Goal: Task Accomplishment & Management: Use online tool/utility

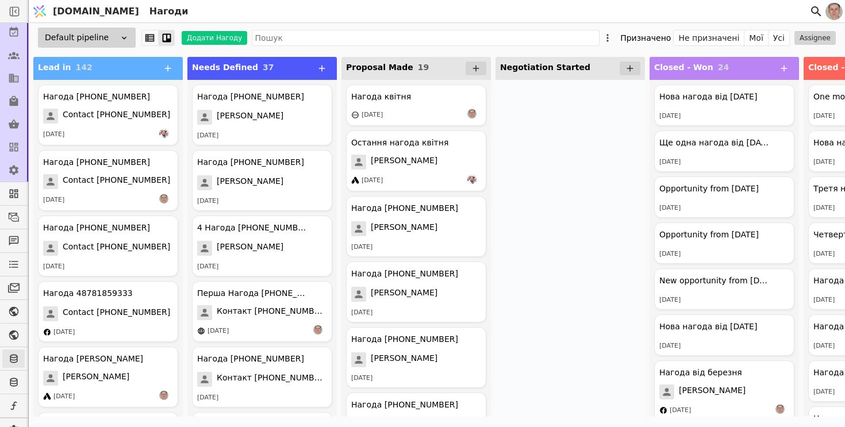
scroll to position [79, 0]
click at [13, 403] on icon at bounding box center [13, 399] width 9 height 10
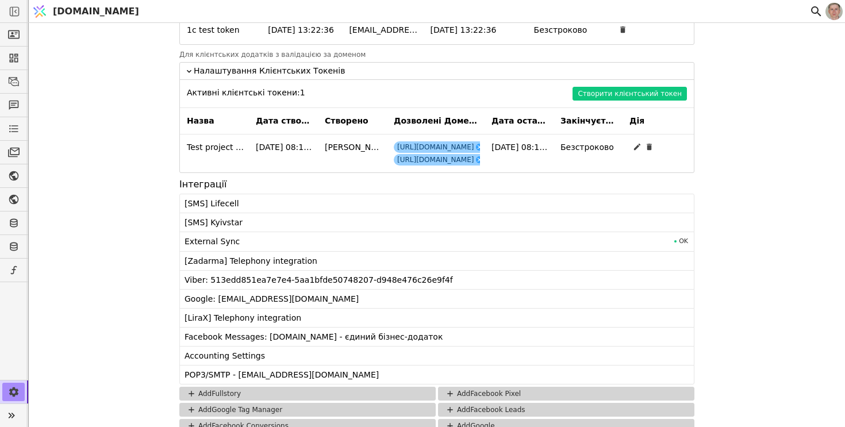
scroll to position [1181, 0]
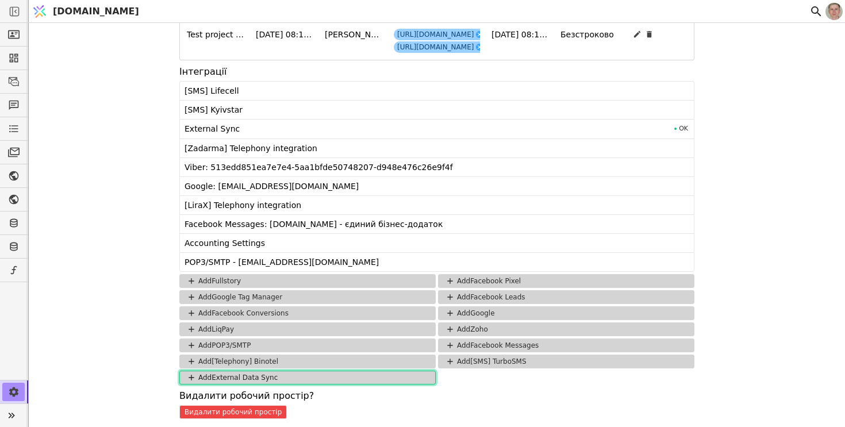
click at [373, 375] on button "Add External Data Sync" at bounding box center [307, 378] width 256 height 14
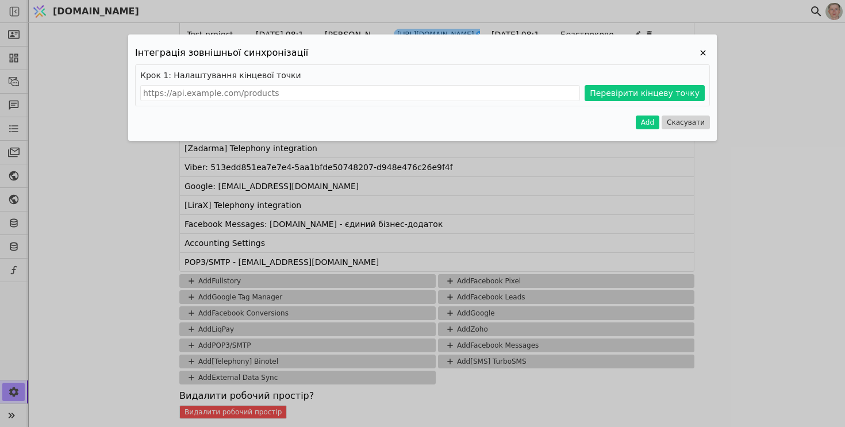
click at [332, 83] on div "Крок 1: Налаштування кінцевої точки Перевірити кінцеву точку" at bounding box center [422, 85] width 575 height 42
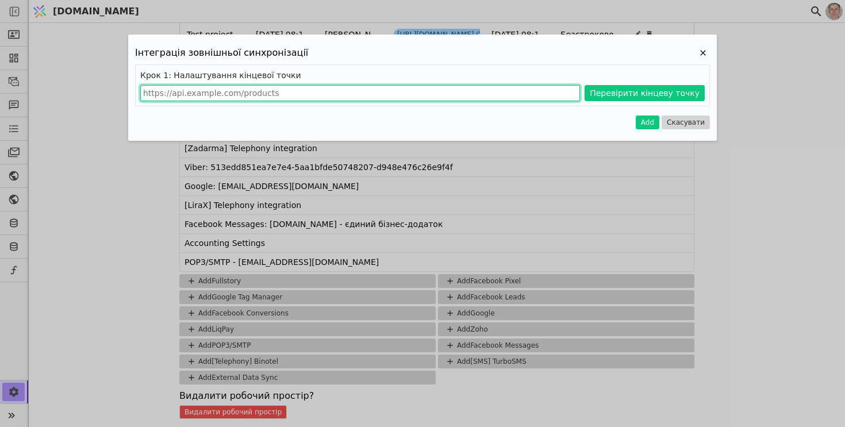
click at [319, 98] on input "Add Project" at bounding box center [360, 93] width 440 height 16
paste input "[URL][DOMAIN_NAME]"
type input "[URL][DOMAIN_NAME]"
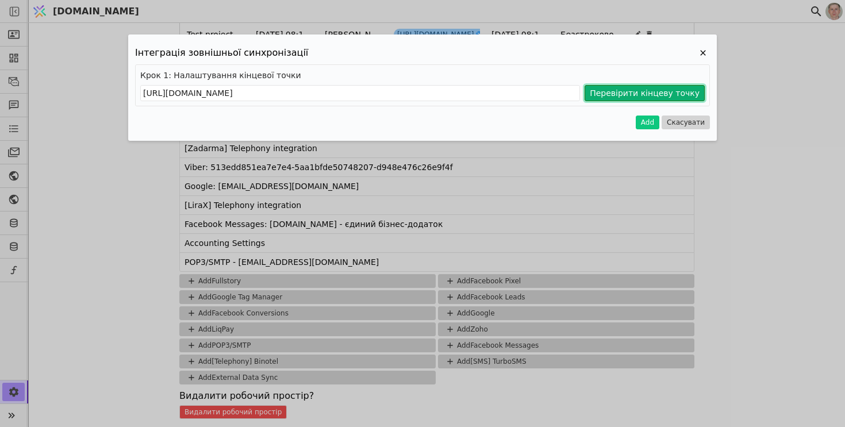
click at [627, 92] on button "Перевірити кінцеву точку" at bounding box center [644, 93] width 120 height 16
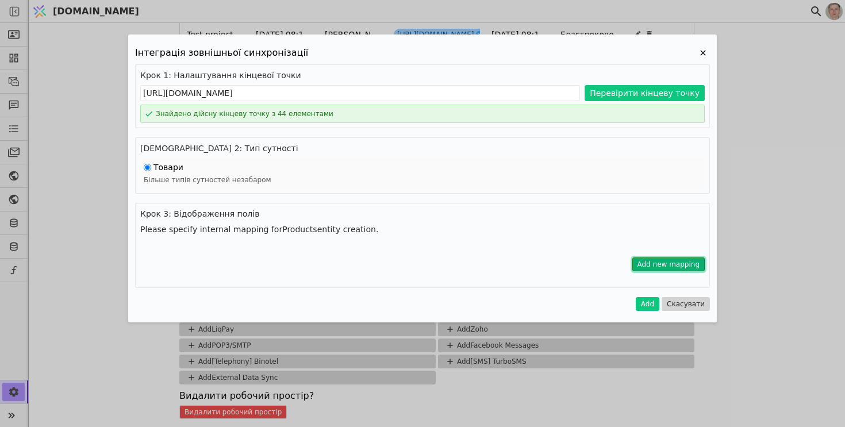
click at [640, 264] on button "Add new mapping" at bounding box center [668, 264] width 73 height 14
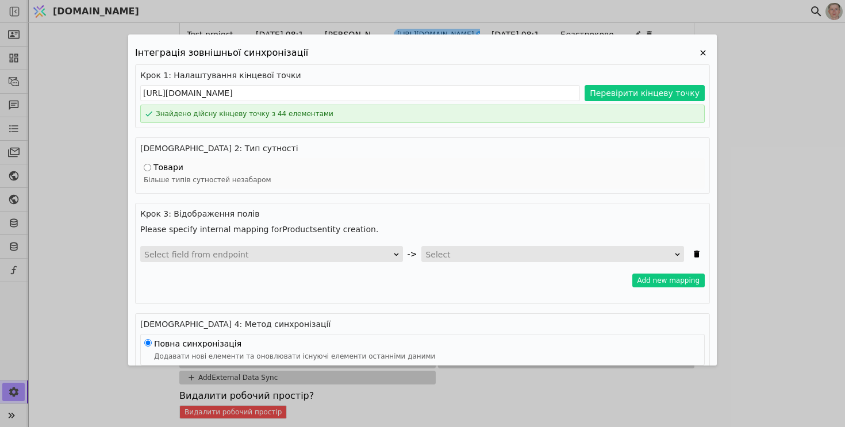
scroll to position [1, 0]
click at [348, 255] on div "Select field from endpoint" at bounding box center [267, 254] width 247 height 16
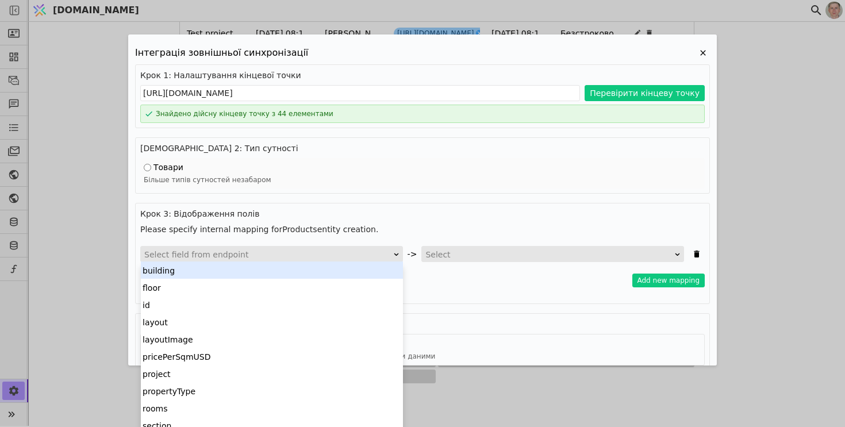
click at [419, 215] on h4 "Крок 3: Відображення полів" at bounding box center [422, 214] width 564 height 12
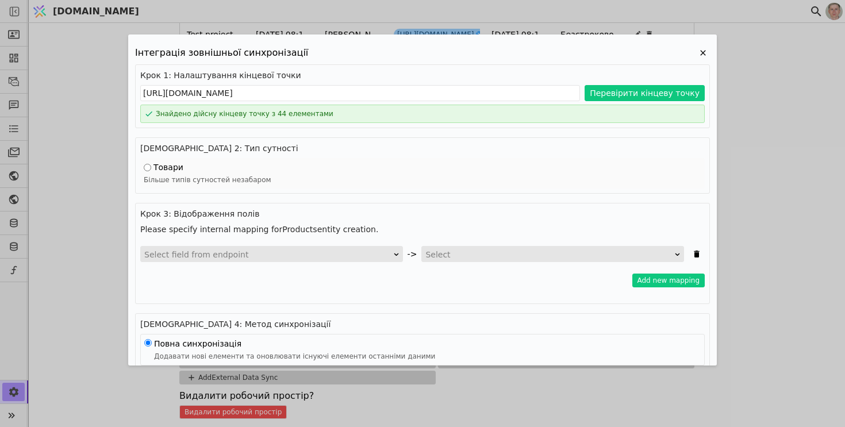
scroll to position [0, 0]
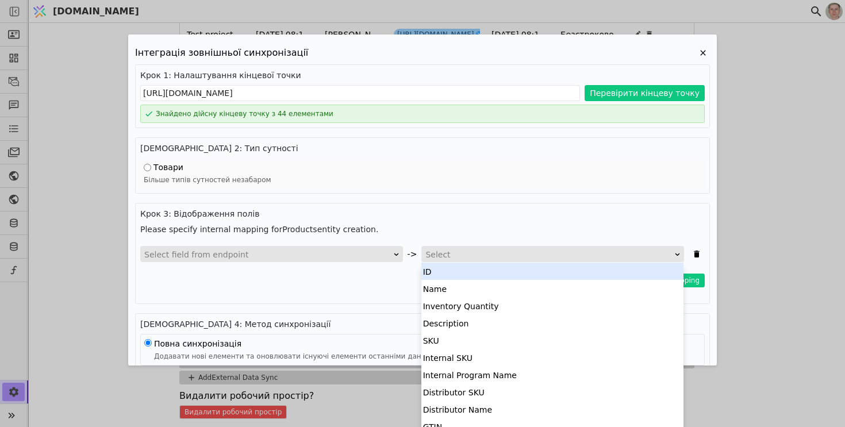
click at [457, 252] on div "Select" at bounding box center [548, 254] width 247 height 16
click at [450, 218] on h4 "Крок 3: Відображення полів" at bounding box center [422, 214] width 564 height 12
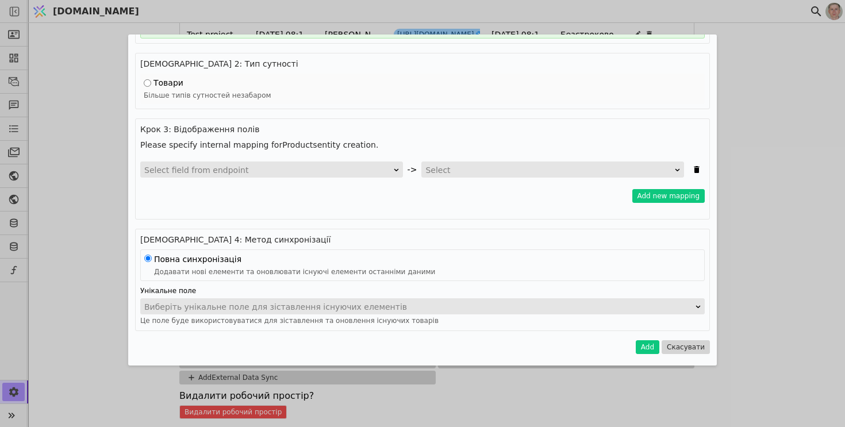
scroll to position [10, 0]
click at [362, 307] on div "Виберіть унікальне поле для зіставлення існуючих елементів" at bounding box center [418, 307] width 549 height 16
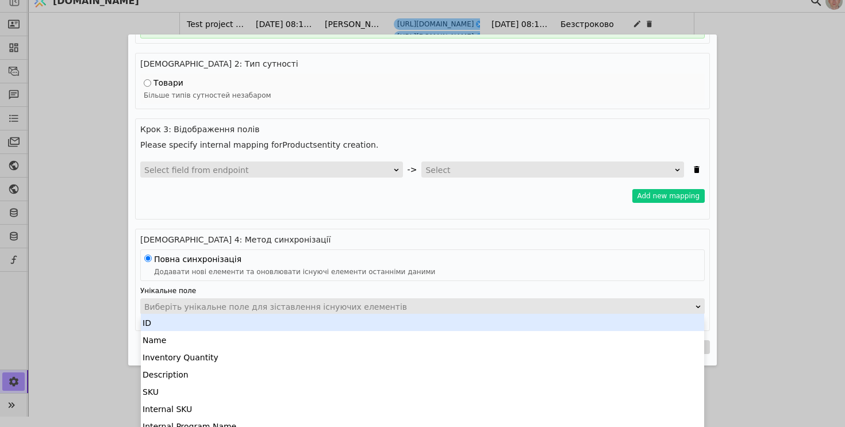
scroll to position [0, 0]
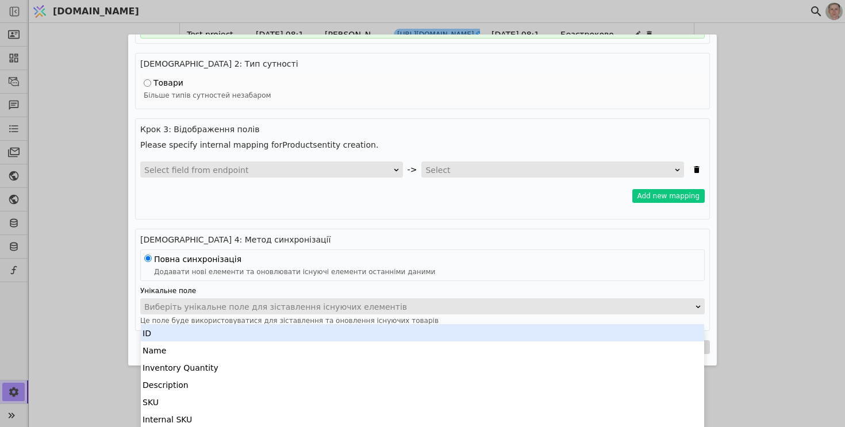
click at [428, 230] on div "Крок 4: Метод синхронізації Повна синхронізація Додавати нові елементи та оновл…" at bounding box center [422, 280] width 575 height 102
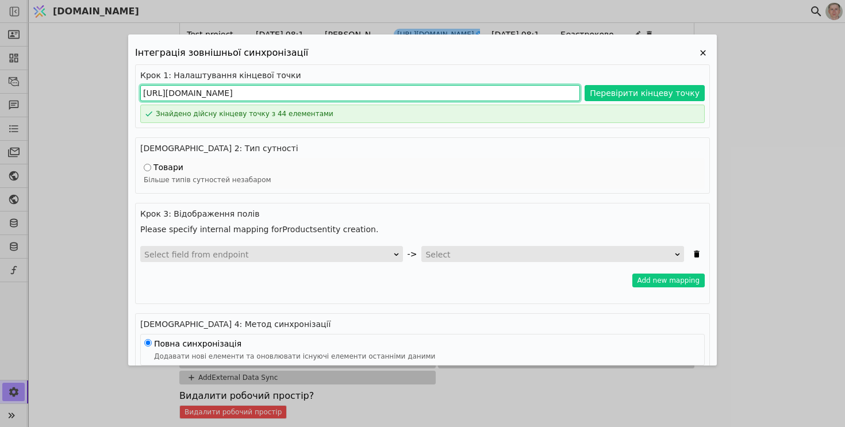
click at [321, 97] on input "[URL][DOMAIN_NAME]" at bounding box center [360, 93] width 440 height 16
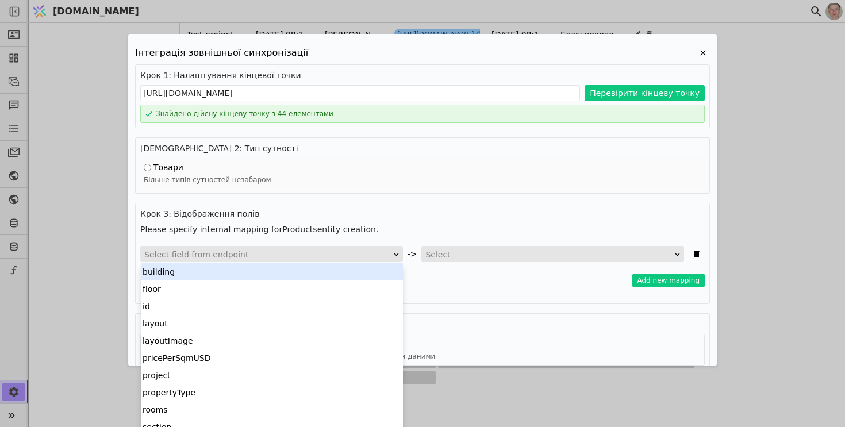
scroll to position [1, 0]
click at [260, 250] on div "Select field from endpoint" at bounding box center [267, 254] width 247 height 16
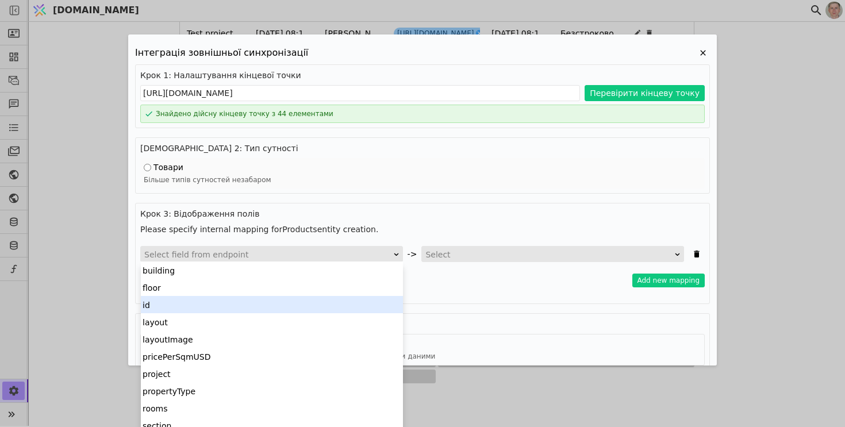
click at [245, 305] on div "id" at bounding box center [272, 304] width 262 height 17
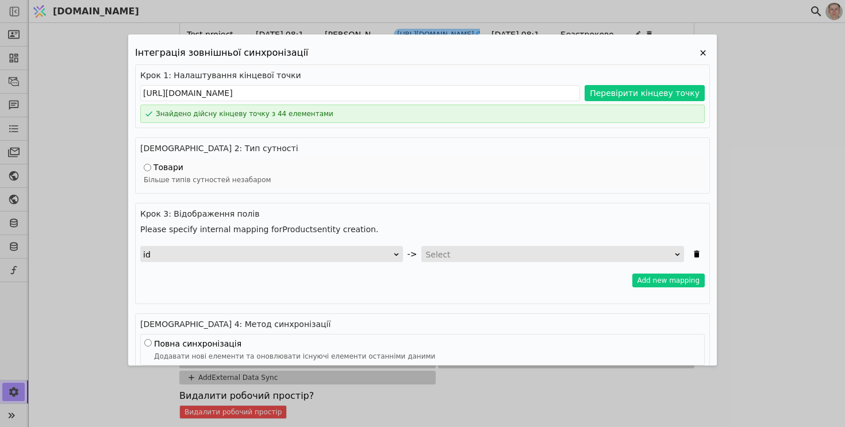
scroll to position [0, 0]
click at [445, 248] on div "Select" at bounding box center [548, 254] width 247 height 16
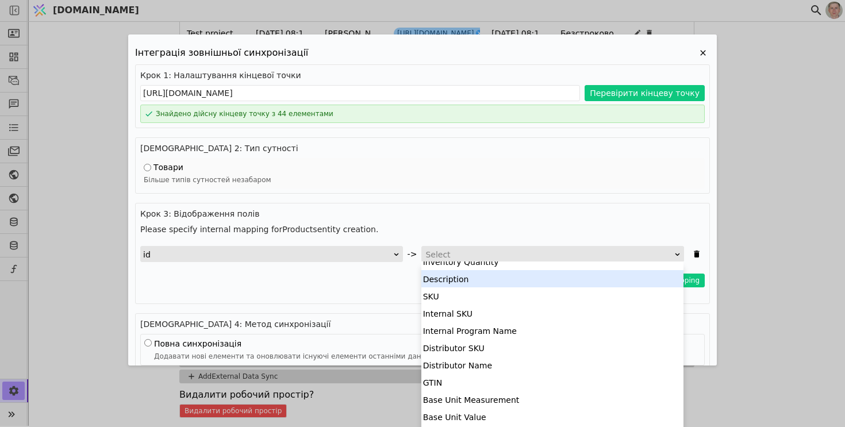
scroll to position [46, 0]
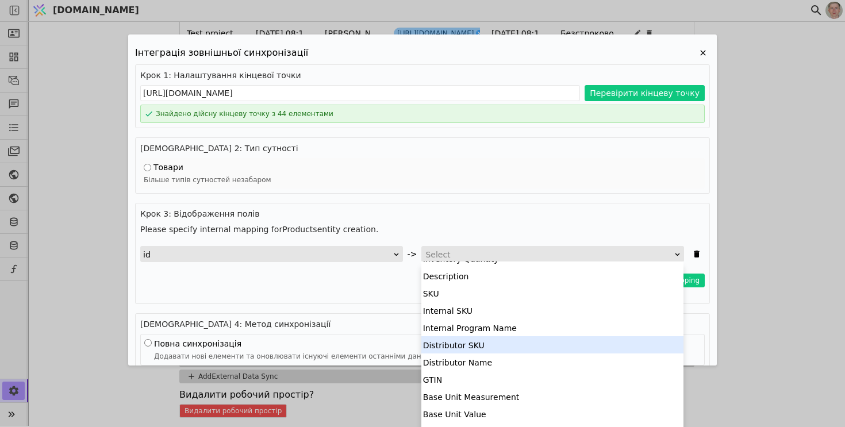
click at [469, 343] on div "Distributor SKU" at bounding box center [552, 344] width 262 height 17
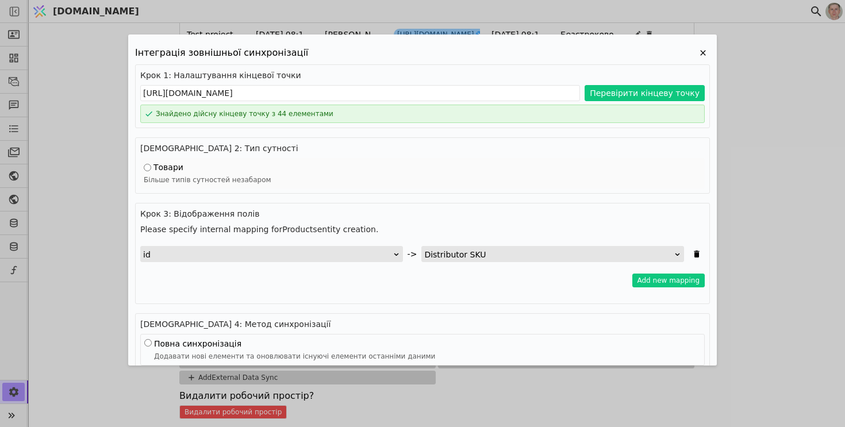
scroll to position [0, 0]
click at [648, 283] on button "Add new mapping" at bounding box center [668, 280] width 73 height 14
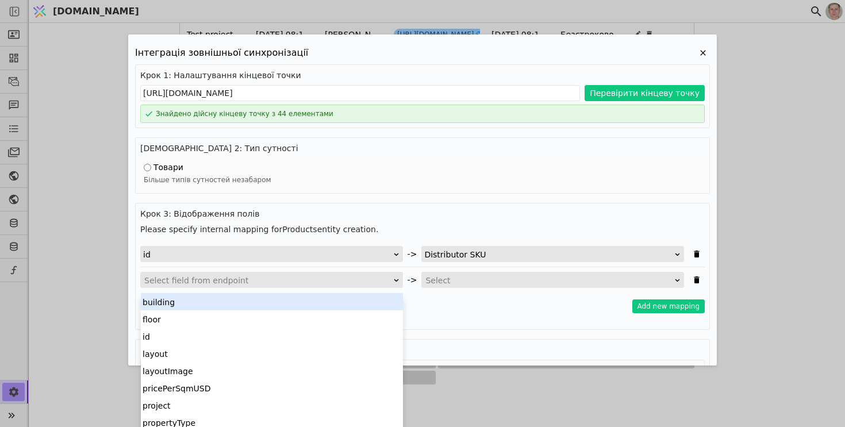
click at [313, 280] on div "Select field from endpoint" at bounding box center [267, 280] width 247 height 16
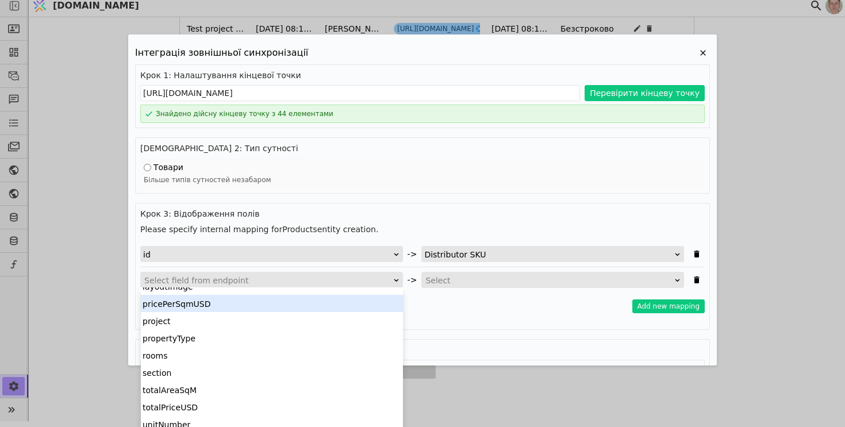
scroll to position [84, 0]
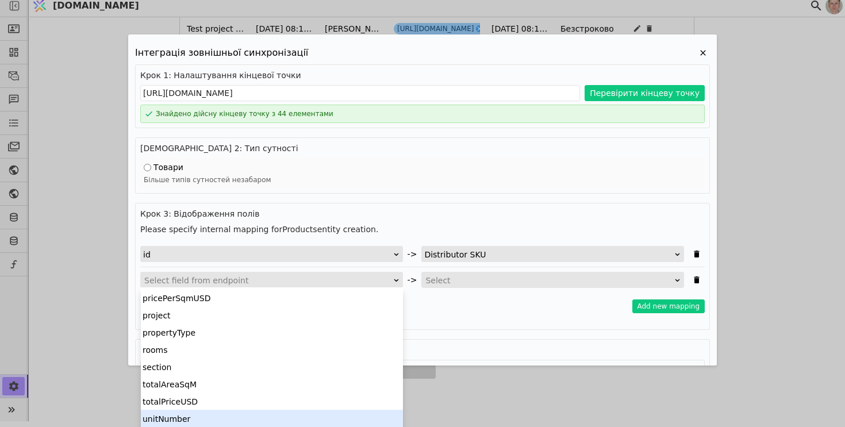
click at [260, 413] on div "unitNumber" at bounding box center [272, 418] width 262 height 17
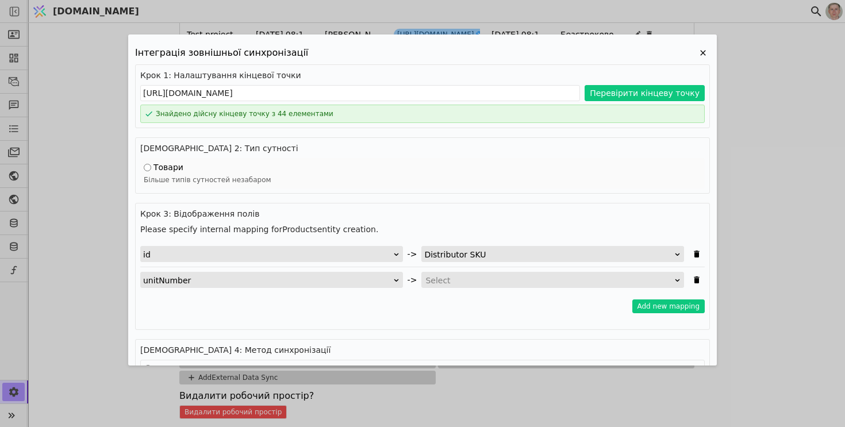
scroll to position [6, 0]
click at [463, 278] on div "Select" at bounding box center [548, 280] width 247 height 16
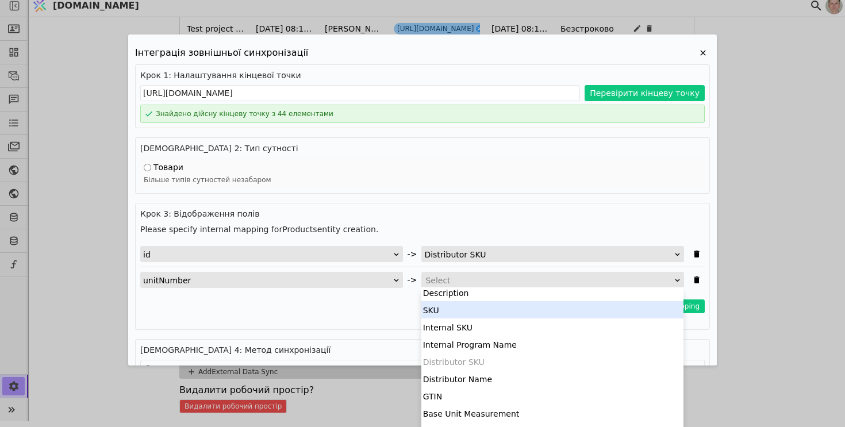
scroll to position [63, 0]
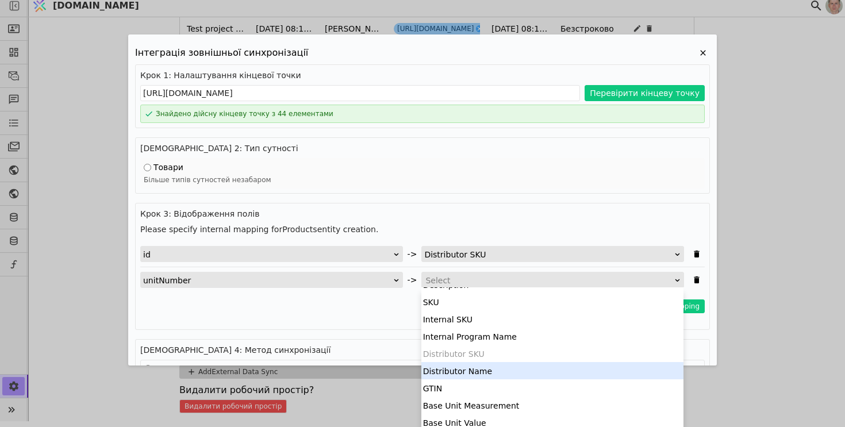
click at [468, 363] on div "Distributor Name" at bounding box center [552, 370] width 262 height 17
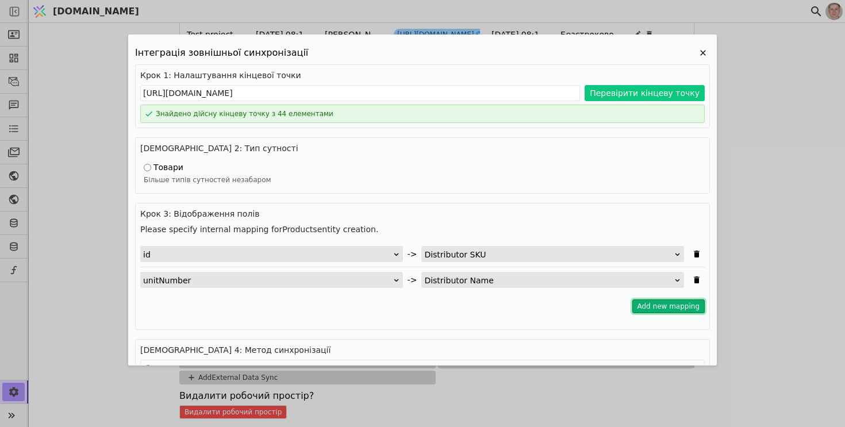
click at [679, 305] on button "Add new mapping" at bounding box center [668, 306] width 73 height 14
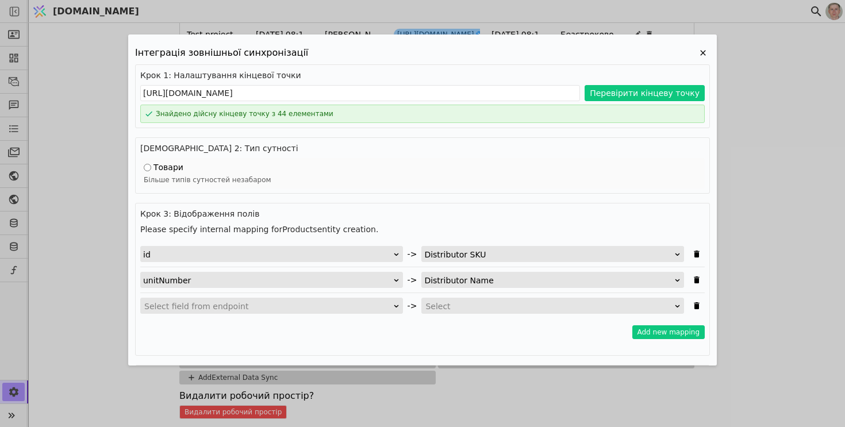
click at [315, 307] on div "Select field from endpoint" at bounding box center [267, 306] width 247 height 16
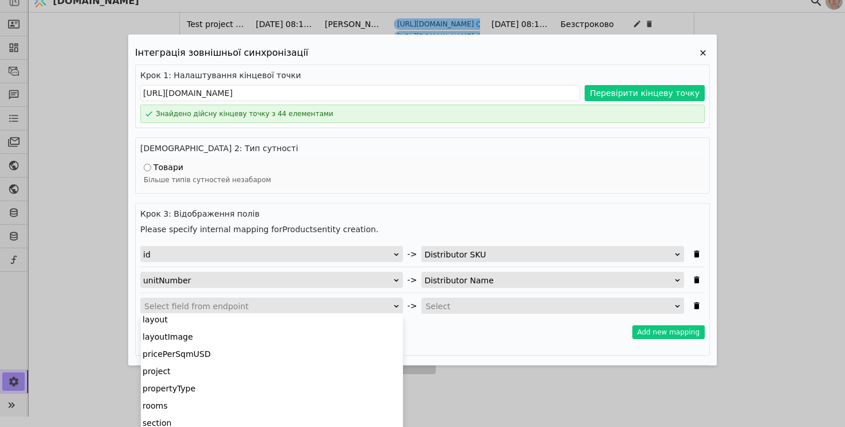
scroll to position [56, 0]
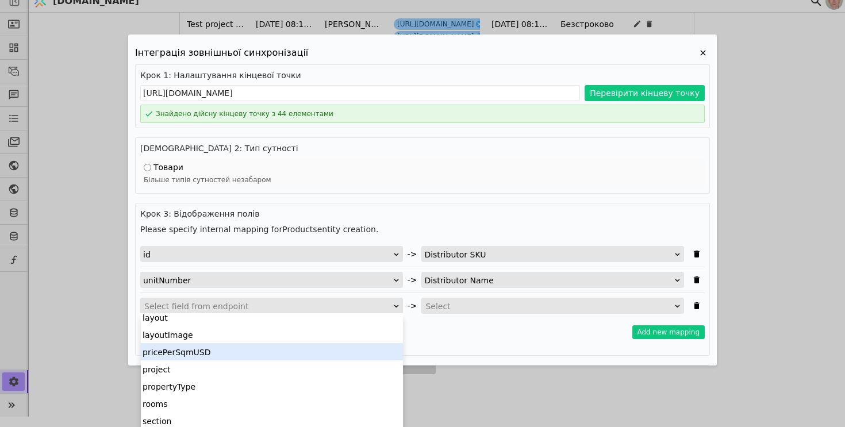
click at [296, 353] on div "pricePerSqmUSD" at bounding box center [272, 351] width 262 height 17
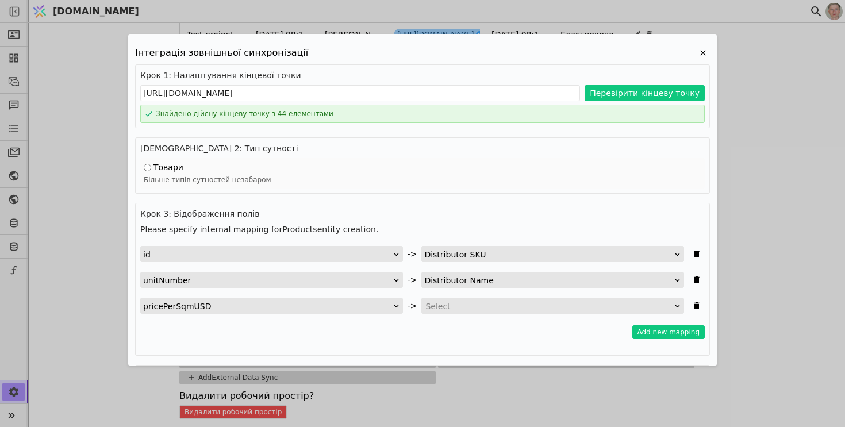
click at [454, 306] on div "Select" at bounding box center [548, 306] width 247 height 16
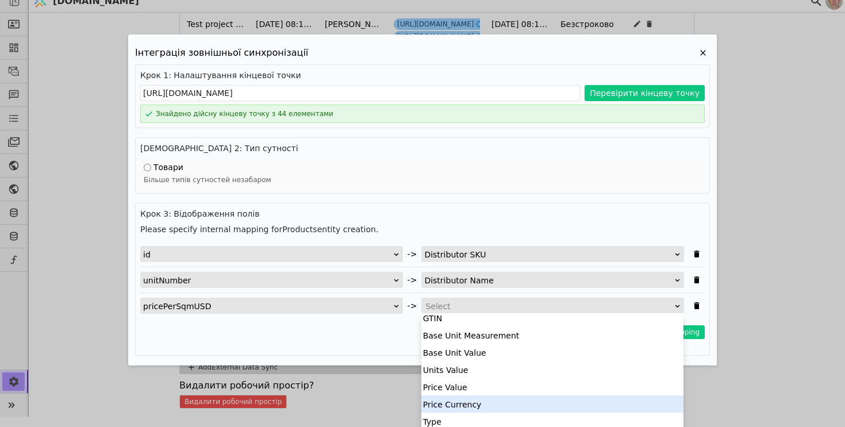
scroll to position [166, 0]
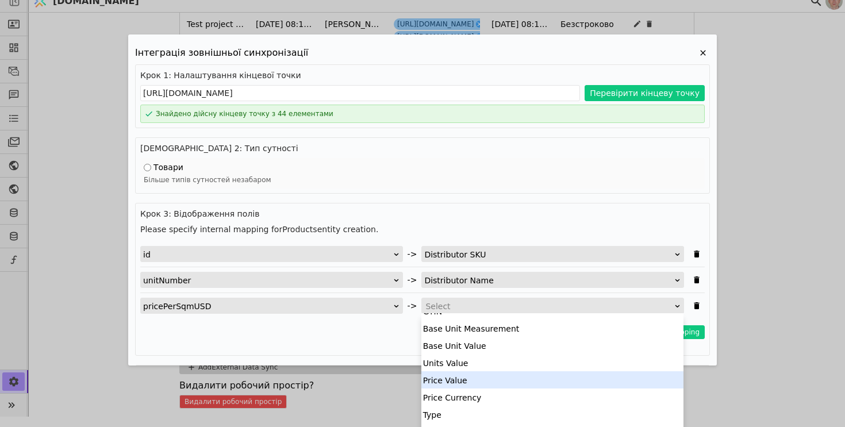
click at [520, 372] on div "Price Value" at bounding box center [552, 379] width 262 height 17
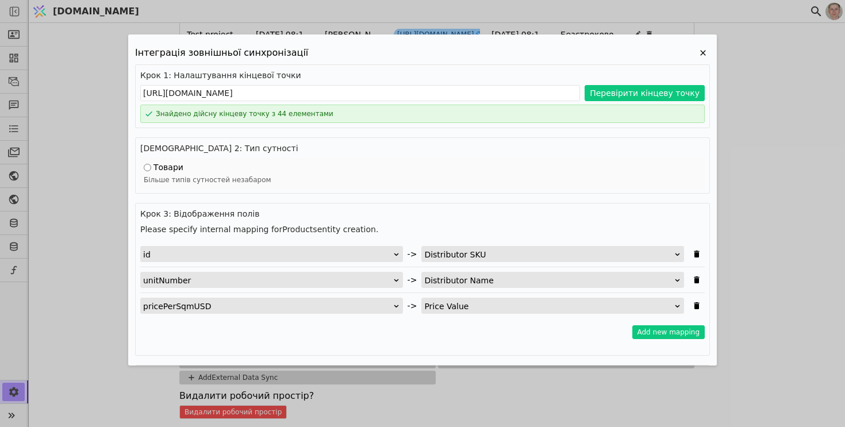
scroll to position [0, 0]
click at [683, 334] on button "Add new mapping" at bounding box center [668, 332] width 73 height 14
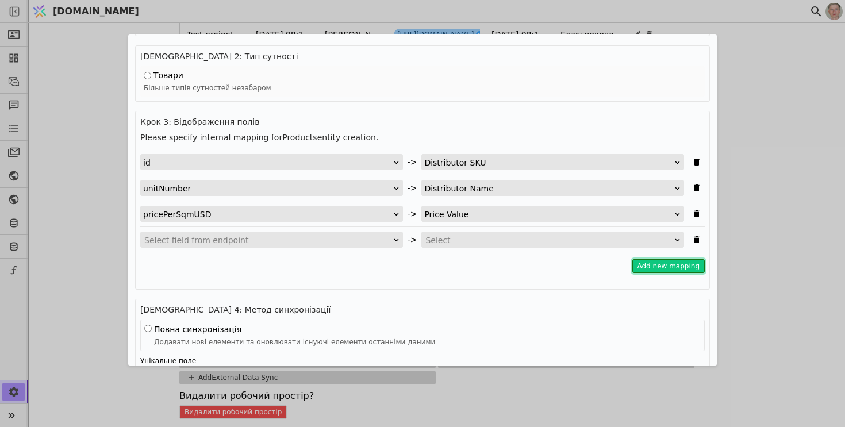
scroll to position [98, 0]
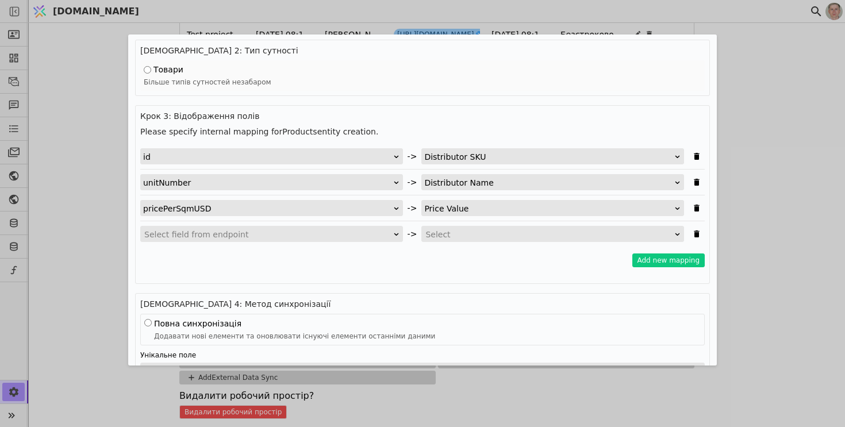
click at [355, 230] on div "Select field from endpoint" at bounding box center [267, 234] width 247 height 16
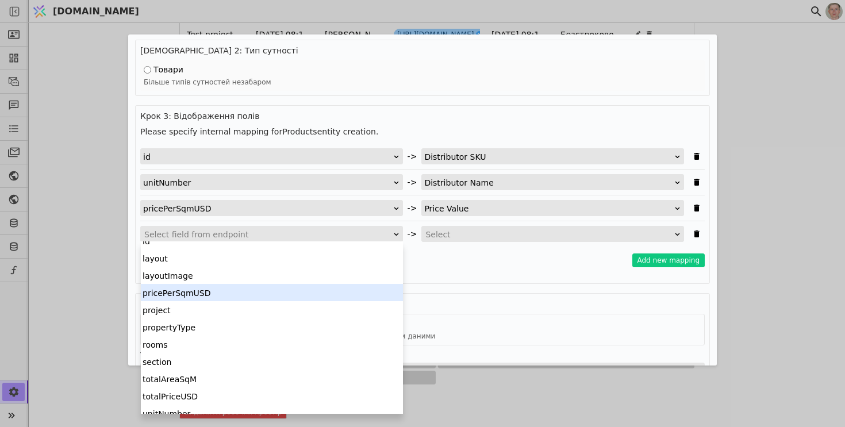
scroll to position [52, 0]
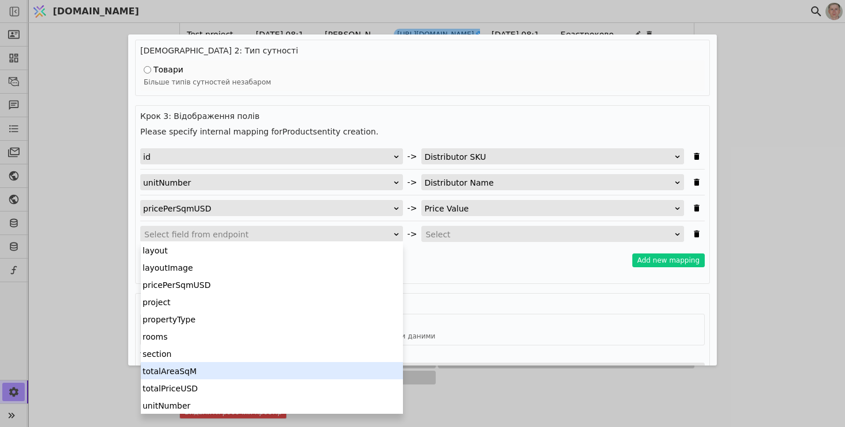
click at [313, 365] on div "totalAreaSqM" at bounding box center [272, 370] width 262 height 17
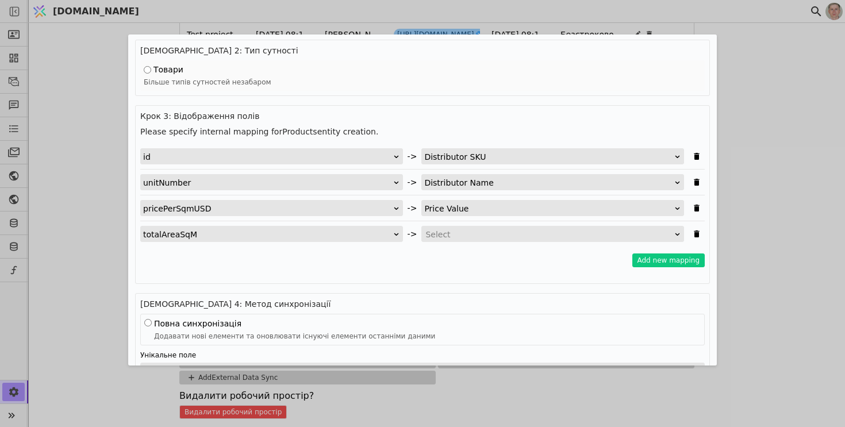
click at [465, 232] on div "Select" at bounding box center [548, 234] width 247 height 16
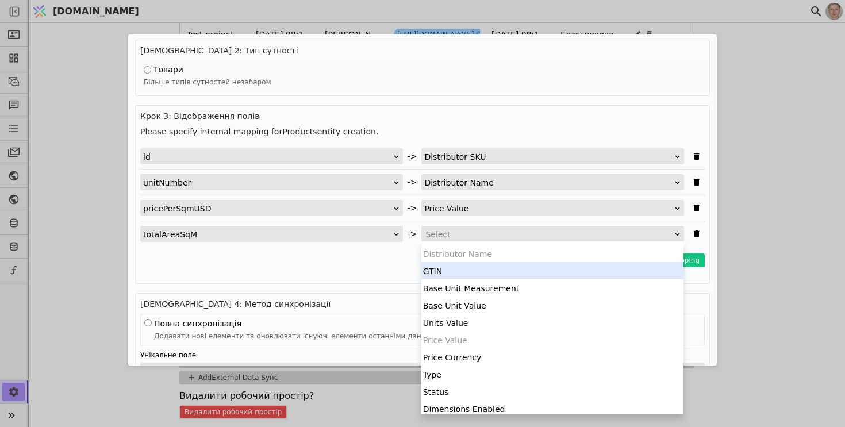
scroll to position [136, 0]
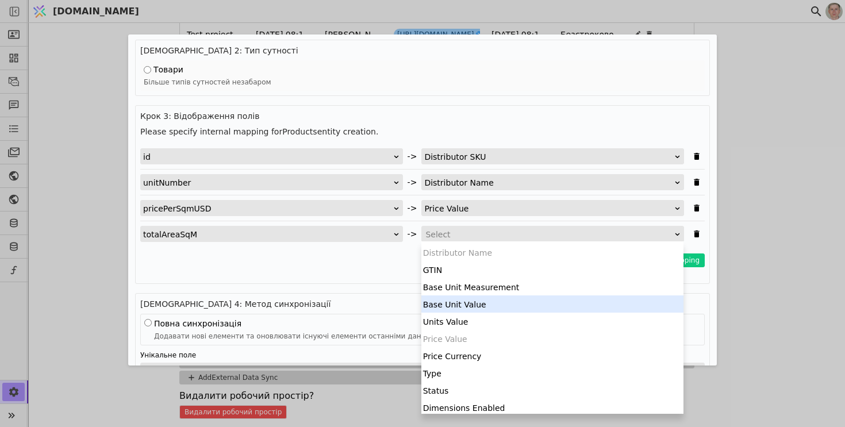
click at [487, 303] on div "Base Unit Value" at bounding box center [552, 303] width 262 height 17
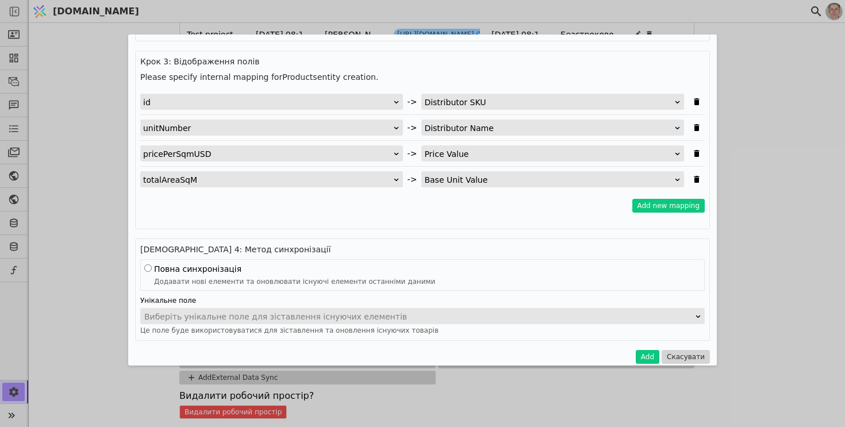
scroll to position [162, 0]
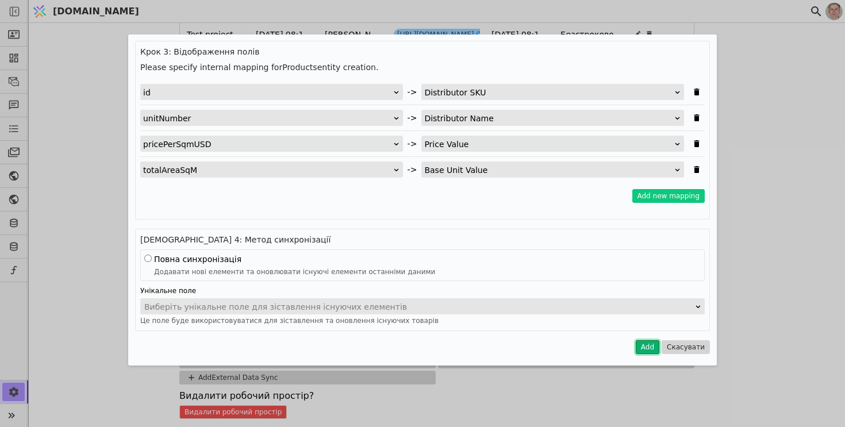
click at [650, 348] on button "Add" at bounding box center [647, 347] width 24 height 14
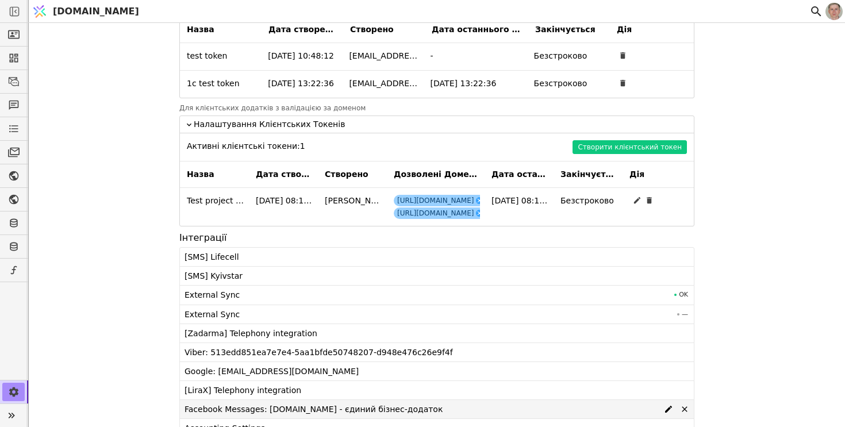
scroll to position [1016, 0]
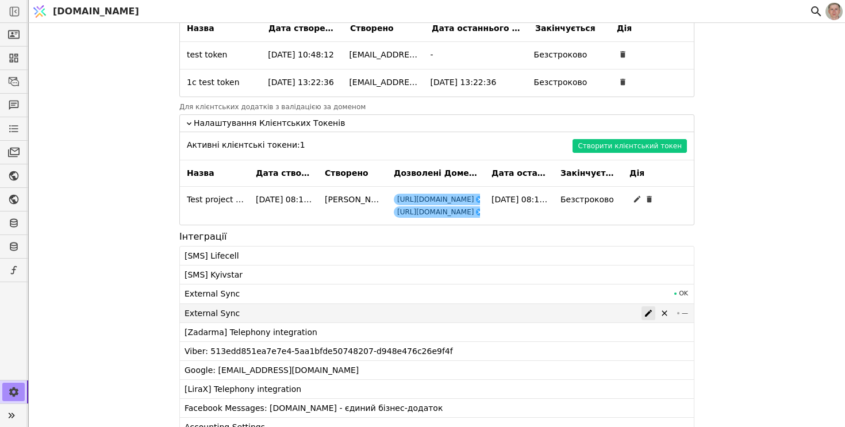
click at [648, 310] on icon at bounding box center [648, 313] width 9 height 9
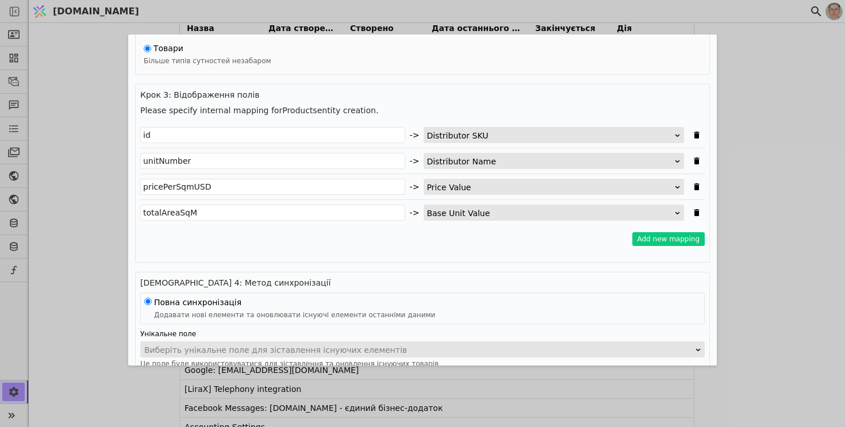
scroll to position [162, 0]
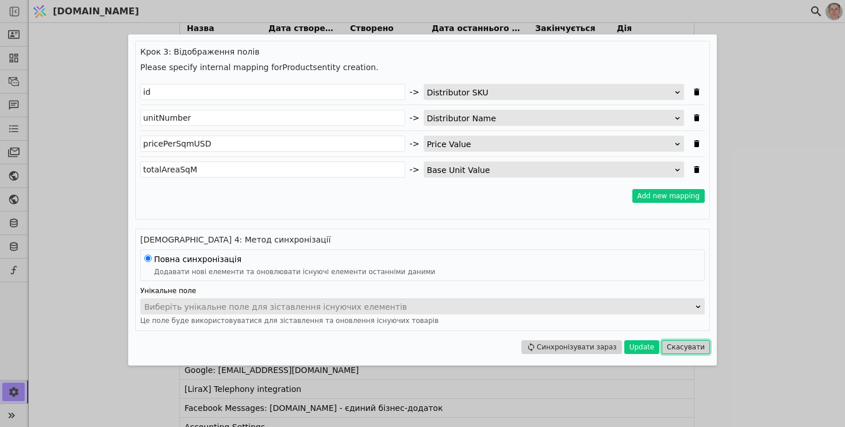
click at [682, 350] on button "Скасувати" at bounding box center [685, 347] width 48 height 14
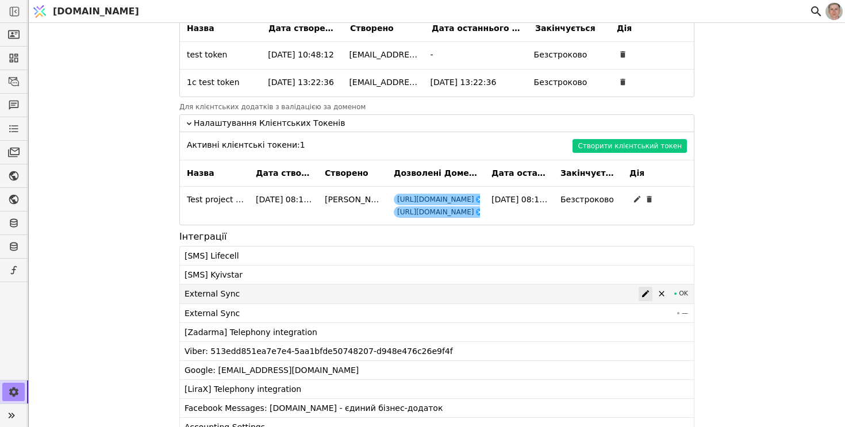
click at [649, 294] on icon at bounding box center [645, 293] width 9 height 9
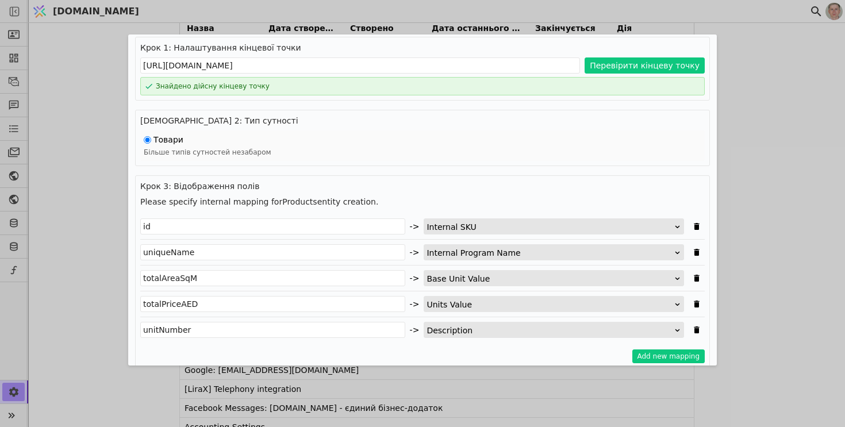
scroll to position [0, 0]
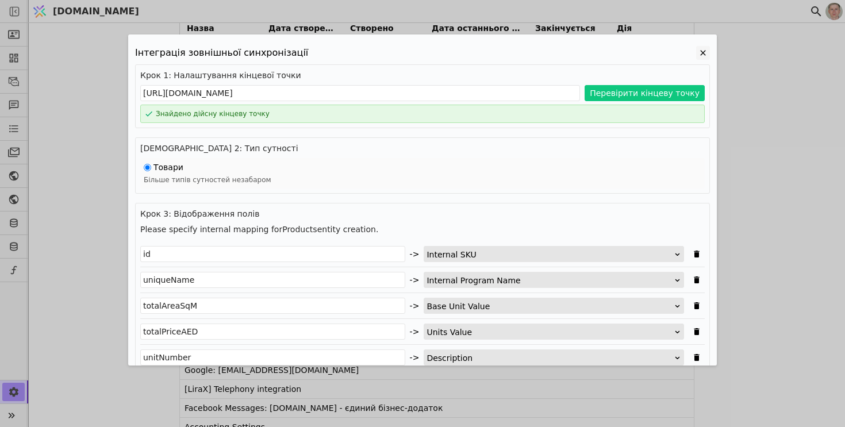
click at [702, 54] on icon "Edit Project" at bounding box center [703, 53] width 14 height 14
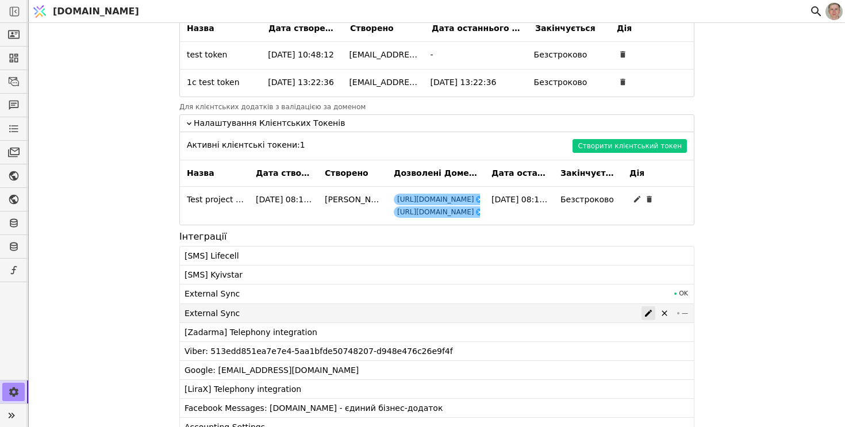
click at [650, 313] on icon at bounding box center [648, 313] width 9 height 9
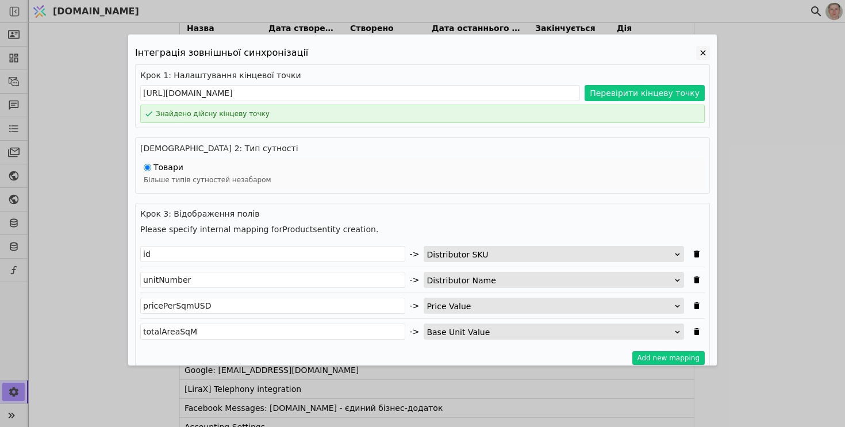
click at [702, 51] on icon "Edit Project" at bounding box center [702, 52] width 5 height 5
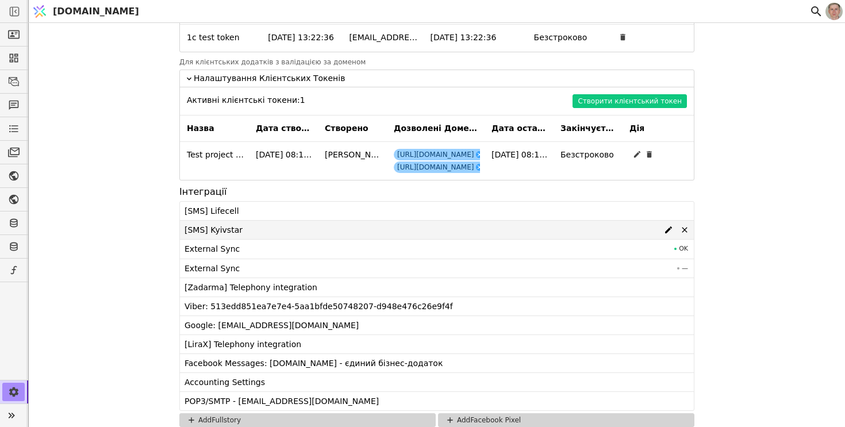
scroll to position [1064, 0]
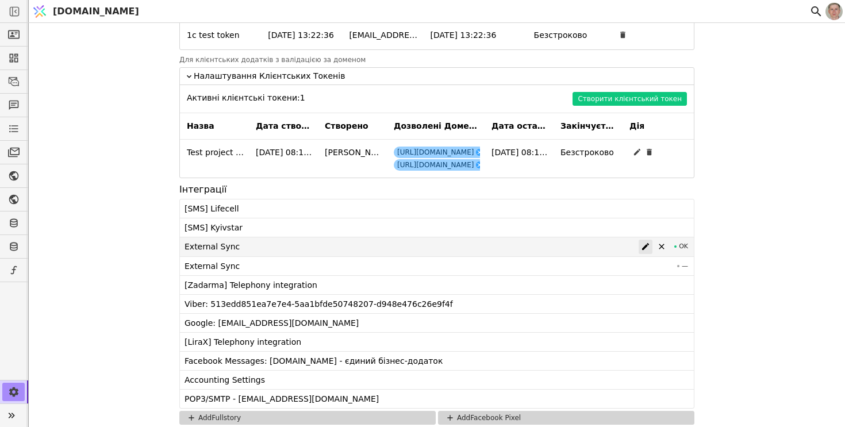
click at [649, 246] on icon at bounding box center [645, 246] width 9 height 9
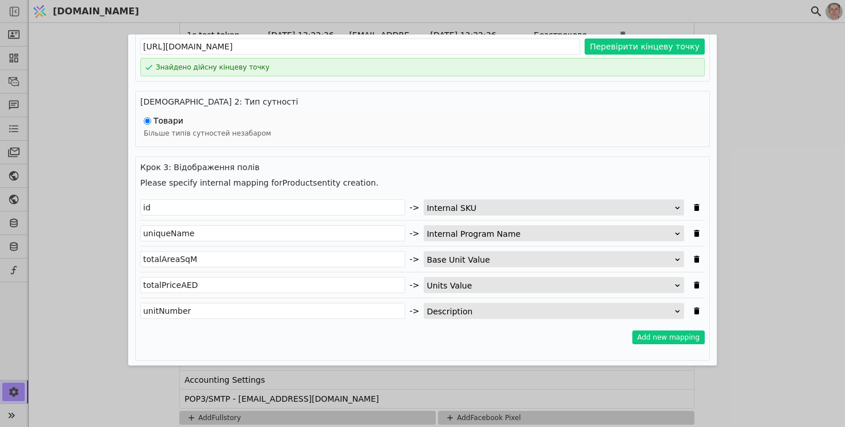
scroll to position [0, 0]
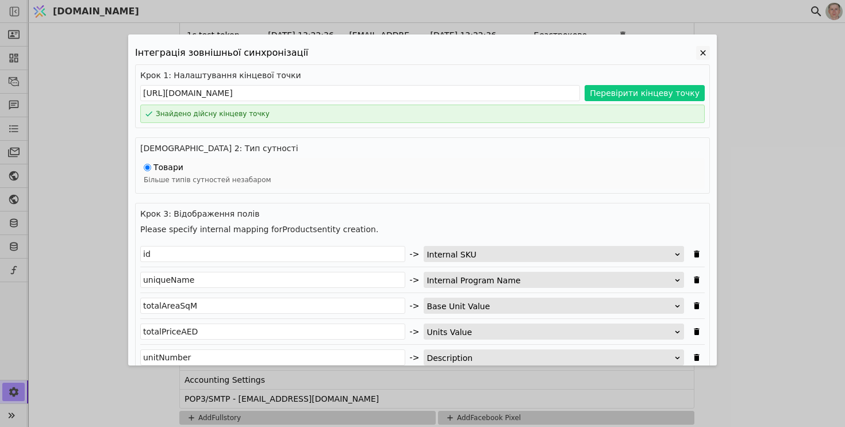
click at [704, 52] on icon "Edit Project" at bounding box center [703, 53] width 14 height 14
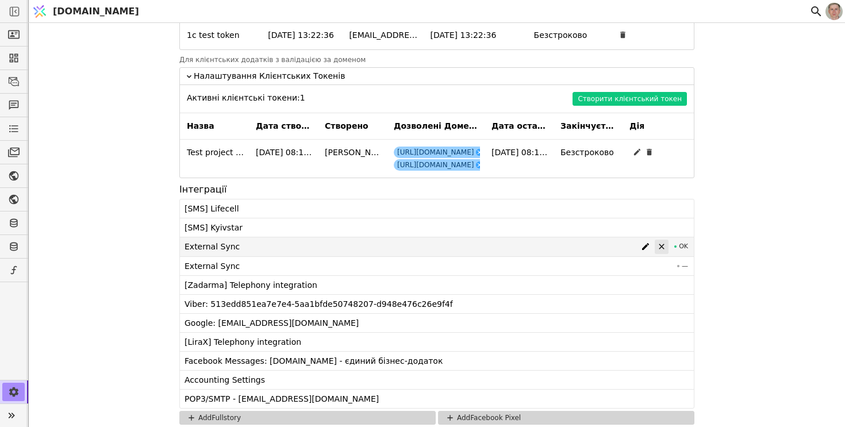
click at [658, 246] on icon at bounding box center [661, 246] width 9 height 9
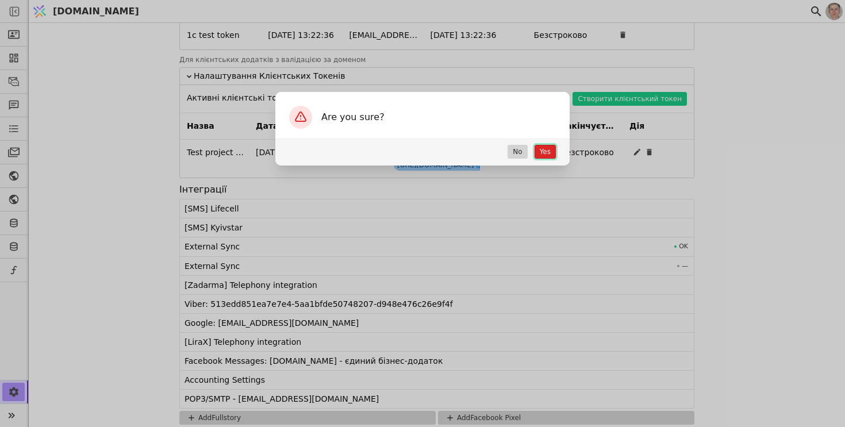
click at [549, 151] on button "Yes" at bounding box center [544, 152] width 21 height 14
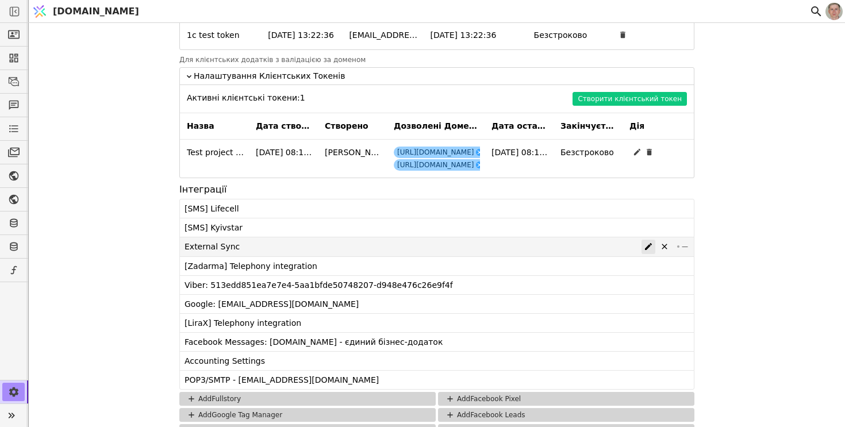
click at [650, 246] on icon at bounding box center [648, 246] width 9 height 9
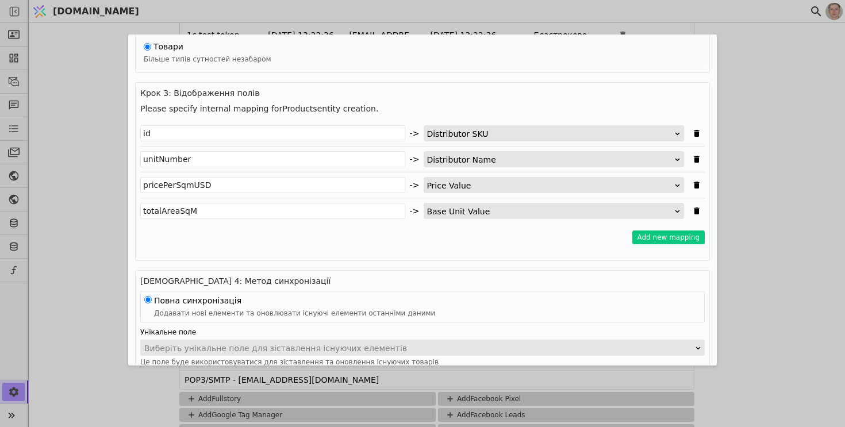
scroll to position [162, 0]
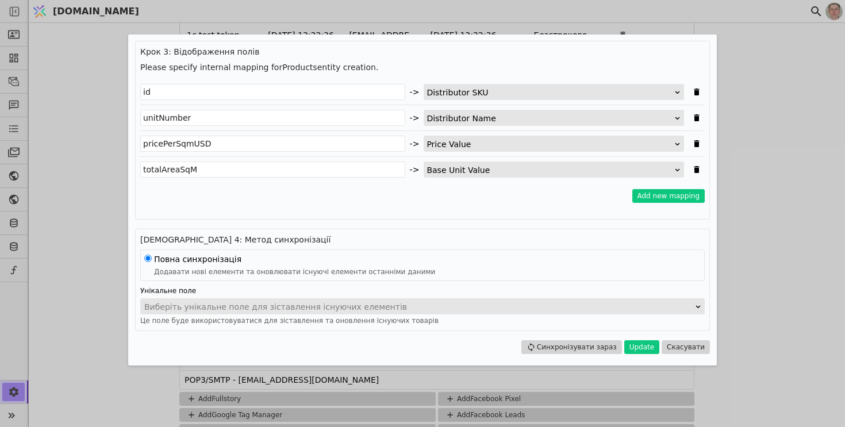
click at [375, 306] on div "Виберіть унікальне поле для зіставлення існуючих елементів" at bounding box center [418, 307] width 549 height 16
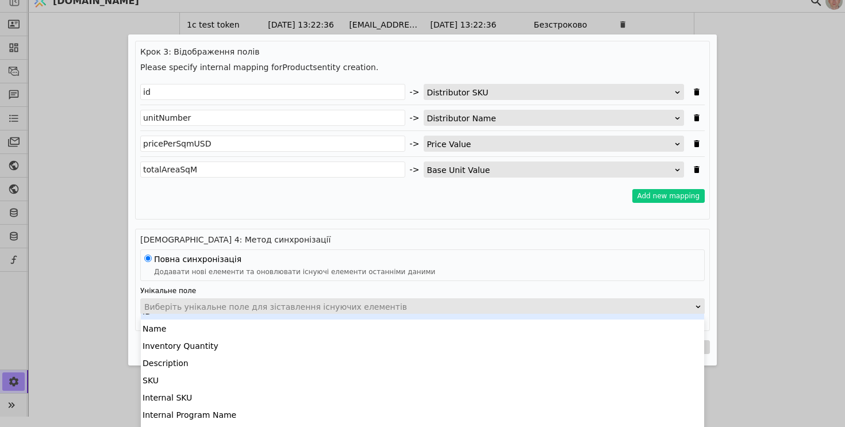
scroll to position [0, 0]
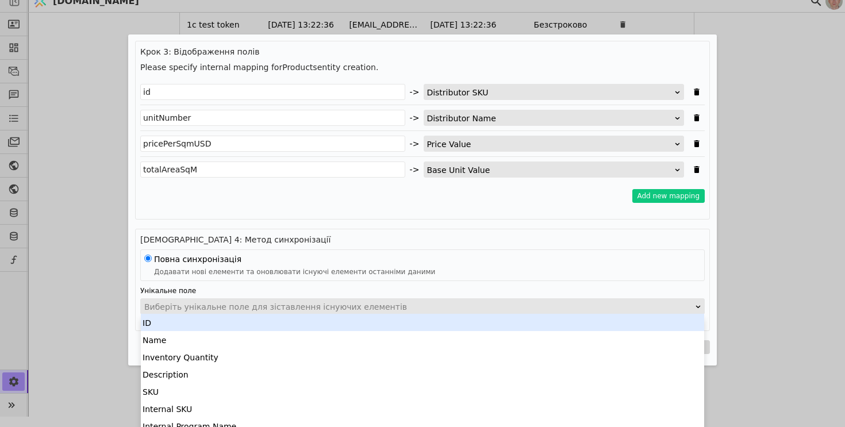
click at [369, 329] on div "ID" at bounding box center [422, 322] width 563 height 17
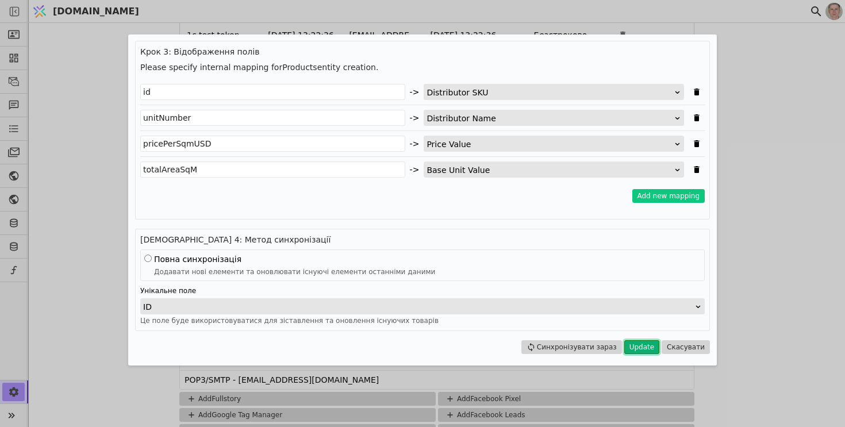
click at [635, 345] on button "Update" at bounding box center [641, 347] width 35 height 14
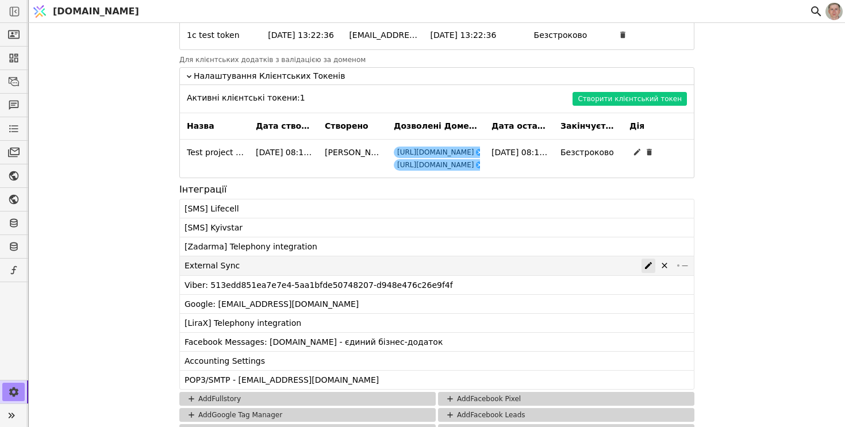
click at [649, 267] on icon at bounding box center [648, 265] width 9 height 9
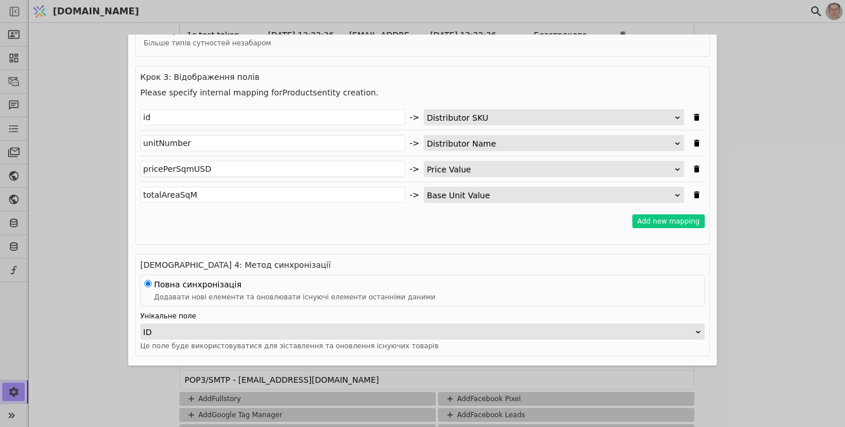
scroll to position [132, 0]
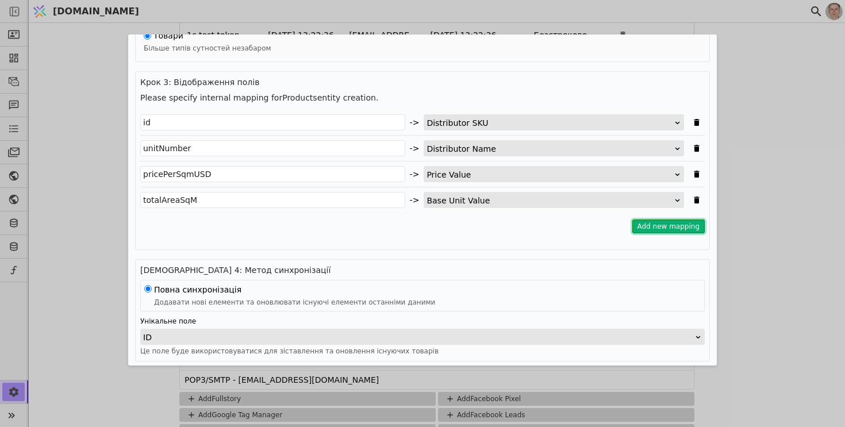
click at [668, 228] on button "Add new mapping" at bounding box center [668, 226] width 73 height 14
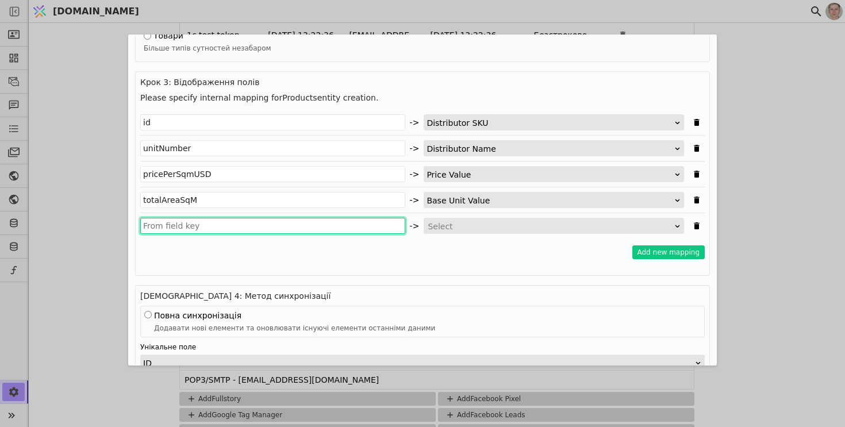
click at [305, 228] on input "Edit Project" at bounding box center [272, 226] width 265 height 16
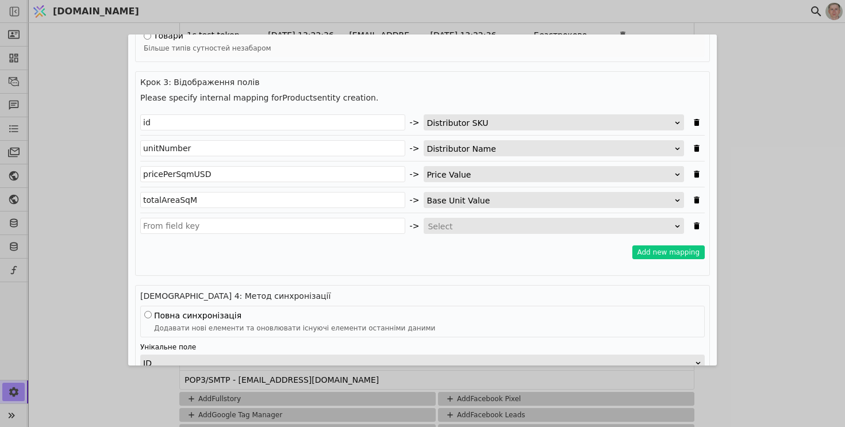
click at [402, 252] on div "Add new mapping" at bounding box center [422, 252] width 564 height 14
click at [461, 227] on div "Select" at bounding box center [549, 226] width 245 height 16
click at [337, 248] on div "Add new mapping" at bounding box center [422, 252] width 564 height 14
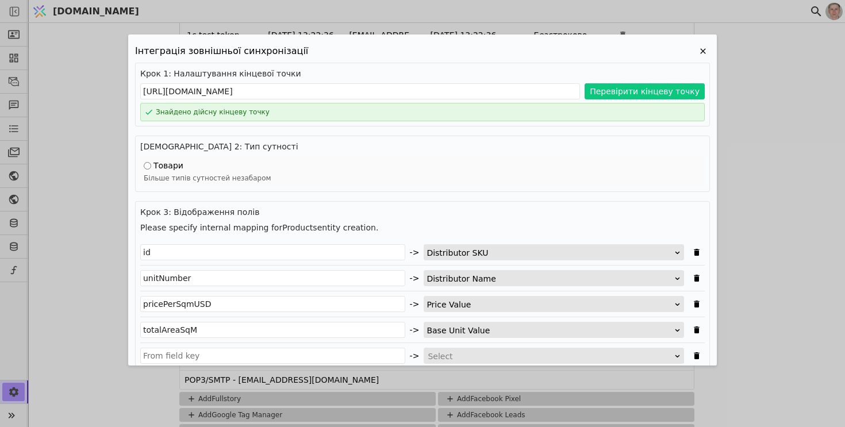
scroll to position [0, 0]
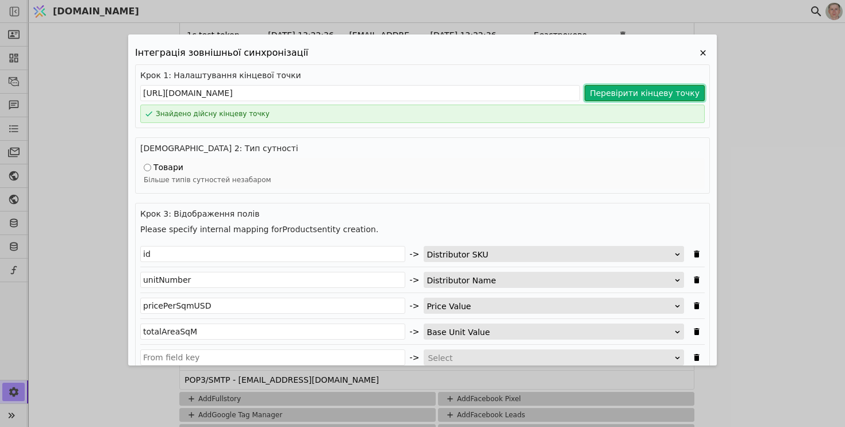
click at [612, 88] on button "Перевірити кінцеву точку" at bounding box center [644, 93] width 120 height 16
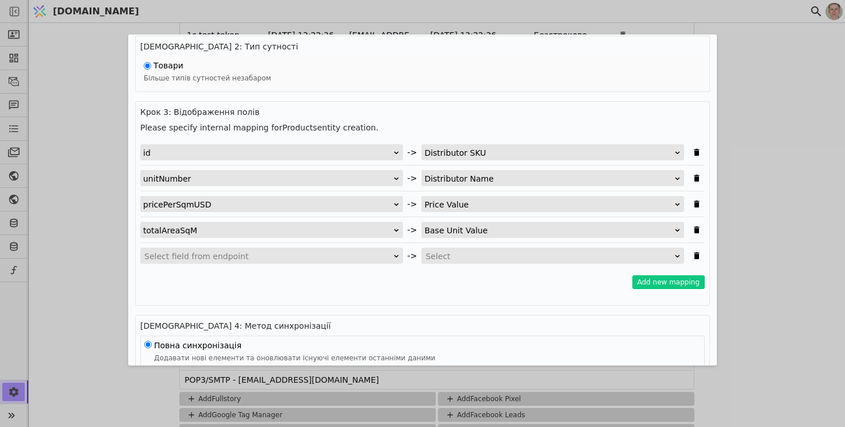
scroll to position [156, 0]
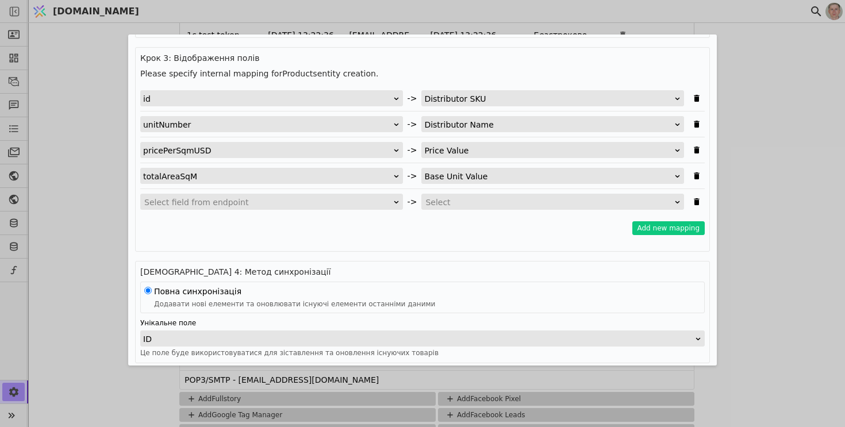
click at [352, 202] on div "Select field from endpoint" at bounding box center [267, 202] width 247 height 16
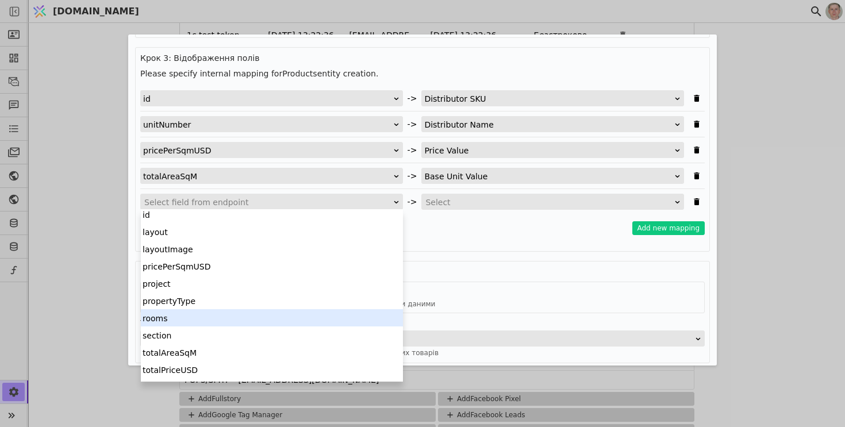
scroll to position [52, 0]
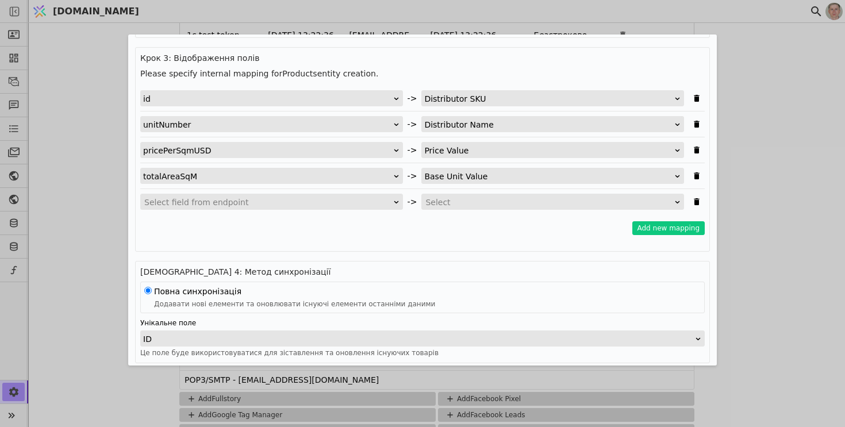
click at [487, 245] on div "Please specify internal mapping for Products entity creation. id -> Distributor…" at bounding box center [422, 157] width 564 height 179
click at [700, 199] on icon "Edit Project" at bounding box center [696, 201] width 9 height 9
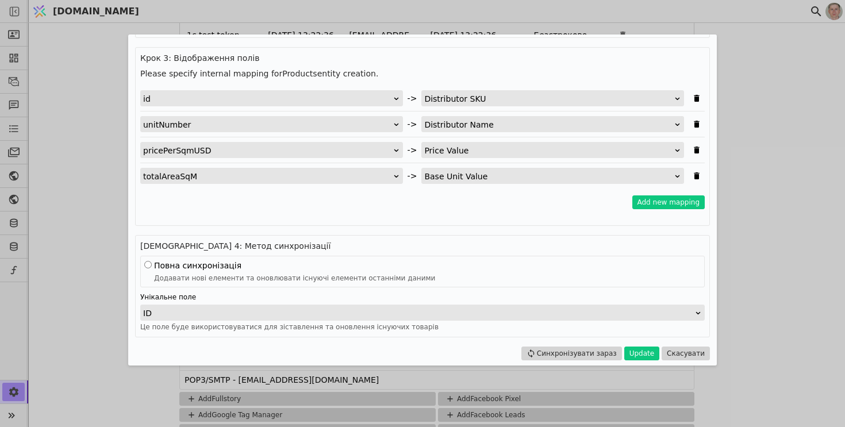
scroll to position [162, 0]
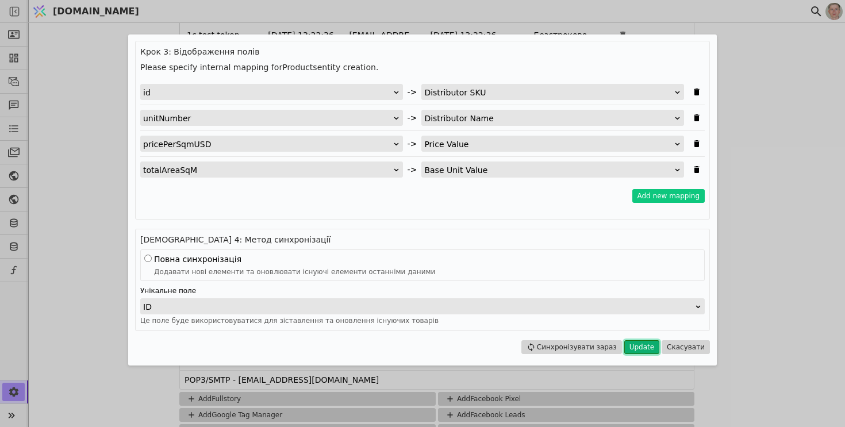
click at [652, 342] on button "Update" at bounding box center [641, 347] width 35 height 14
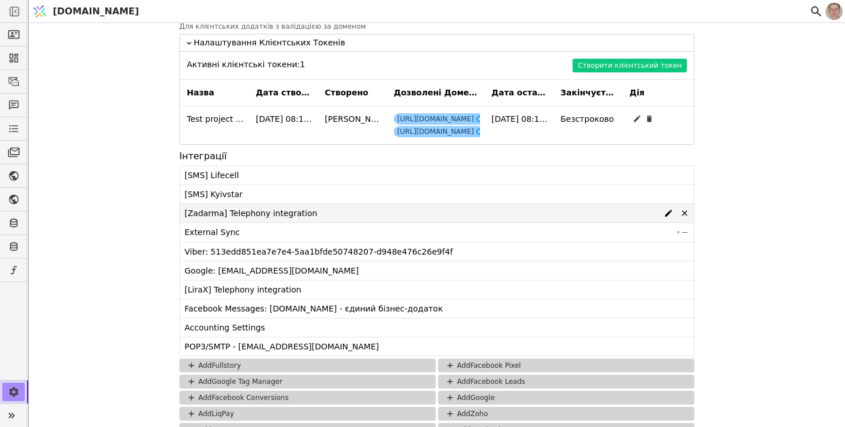
scroll to position [1108, 0]
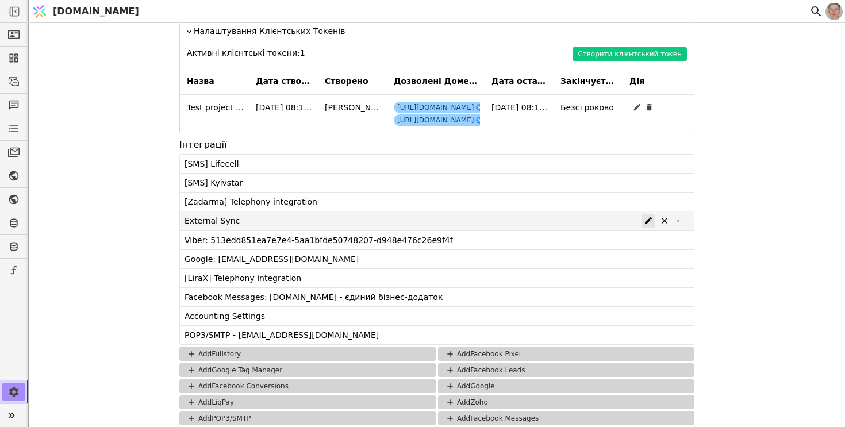
click at [649, 221] on icon at bounding box center [648, 220] width 9 height 9
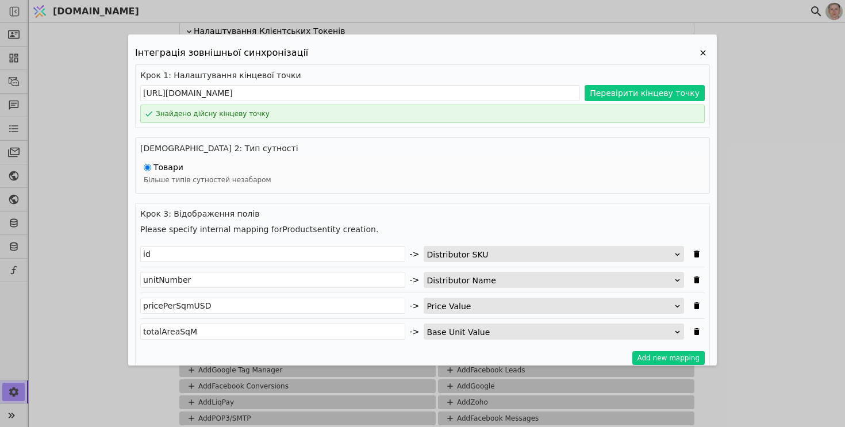
scroll to position [162, 0]
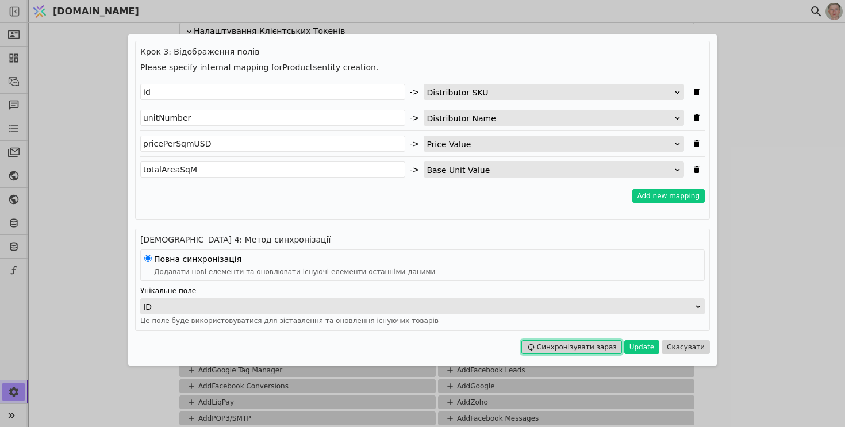
click at [586, 348] on button "Синхронізувати зараз" at bounding box center [571, 347] width 101 height 14
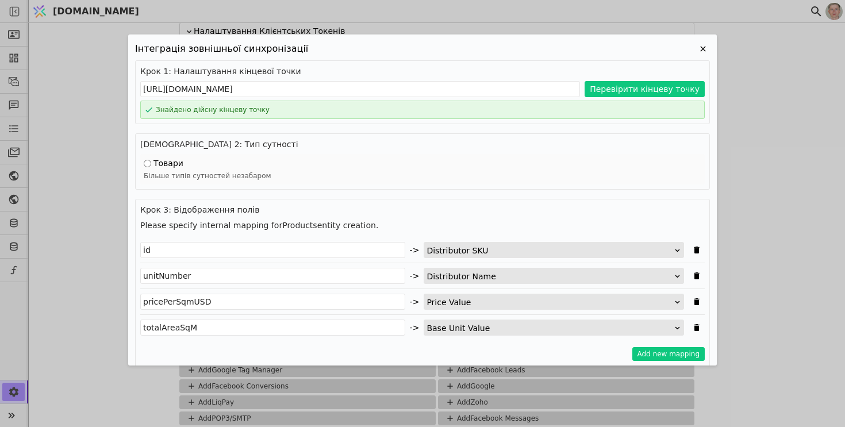
scroll to position [0, 0]
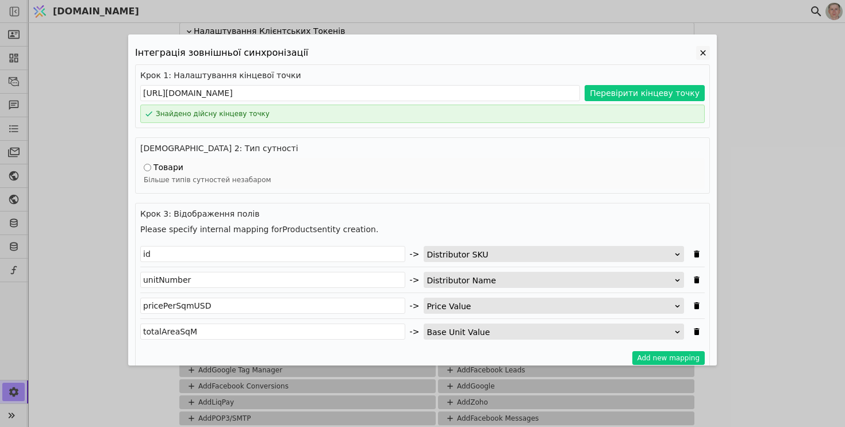
click at [702, 47] on icon "Edit Project" at bounding box center [703, 53] width 14 height 14
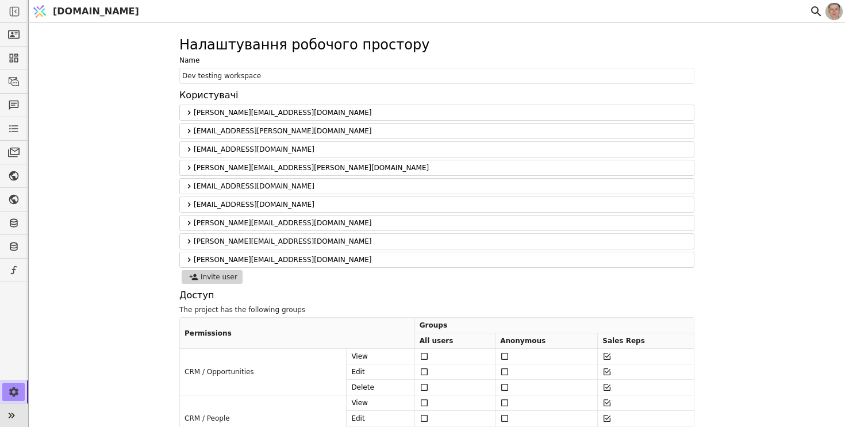
click at [15, 407] on icon at bounding box center [11, 415] width 16 height 16
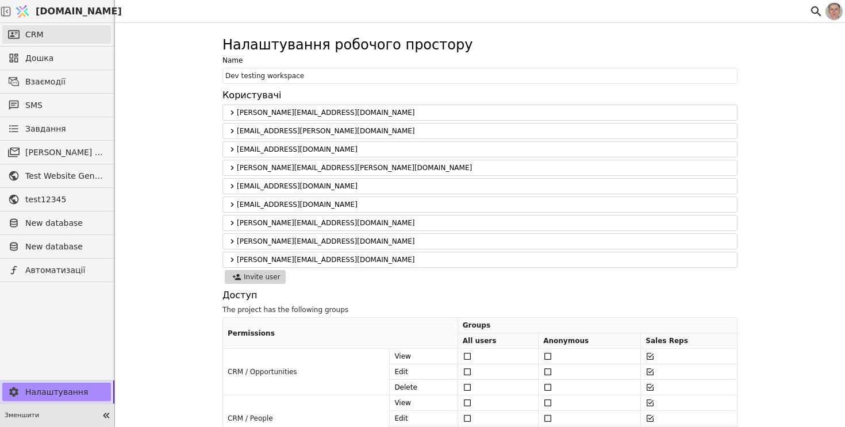
click at [43, 41] on link "CRM" at bounding box center [56, 34] width 109 height 18
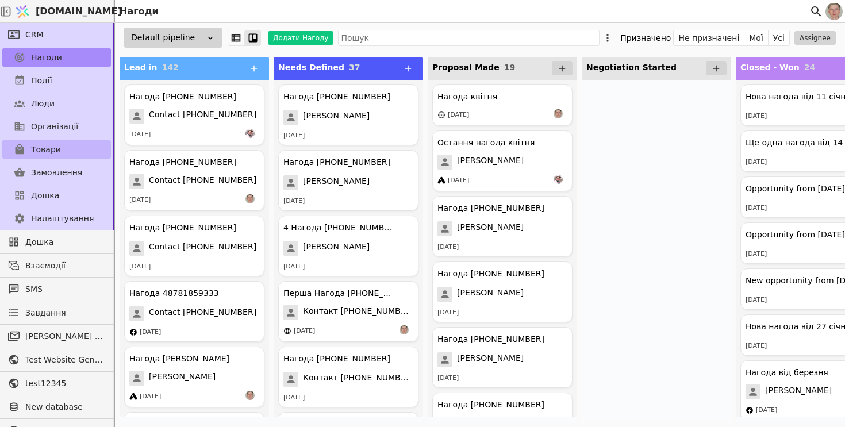
click at [67, 153] on link "Товари" at bounding box center [56, 149] width 109 height 18
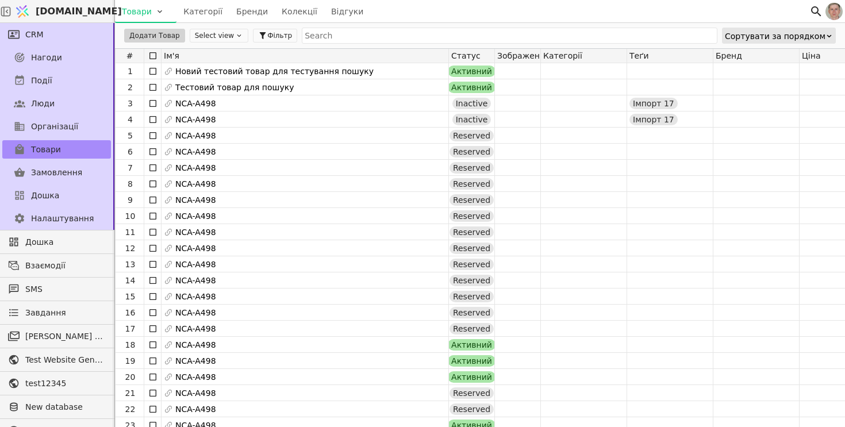
click at [800, 36] on div "Сортувати за порядком" at bounding box center [775, 36] width 101 height 16
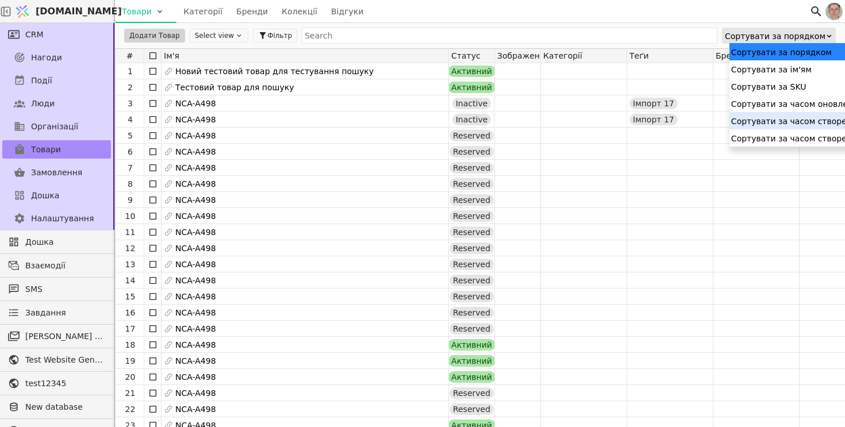
click at [816, 117] on div "Сортувати за часом створення" at bounding box center [821, 120] width 184 height 17
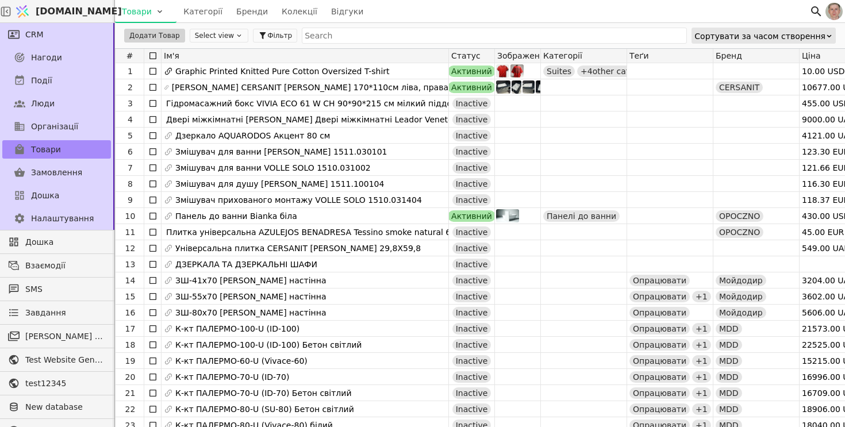
click at [818, 34] on div "Сортувати за часом створення" at bounding box center [759, 36] width 131 height 16
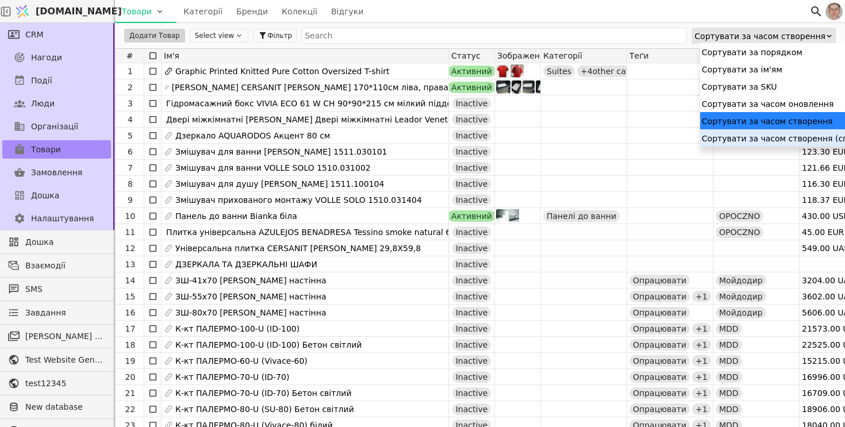
click at [800, 134] on div "Сортувати за часом створення (спадання)" at bounding box center [792, 137] width 184 height 17
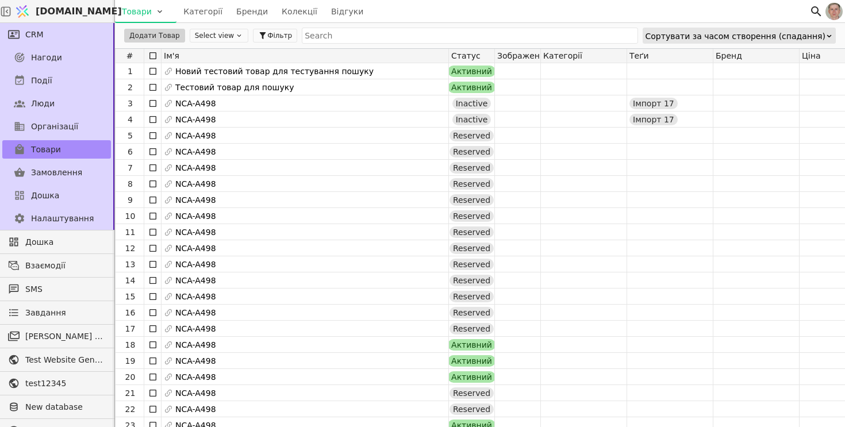
scroll to position [79, 0]
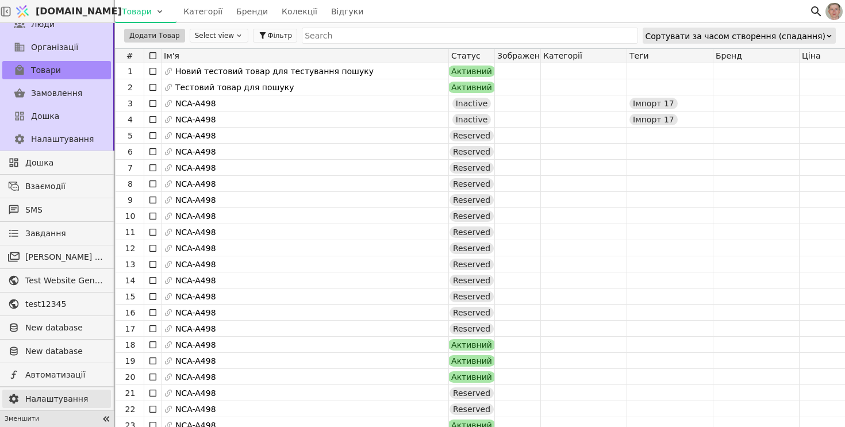
click at [61, 406] on link "Налаштування" at bounding box center [56, 399] width 109 height 18
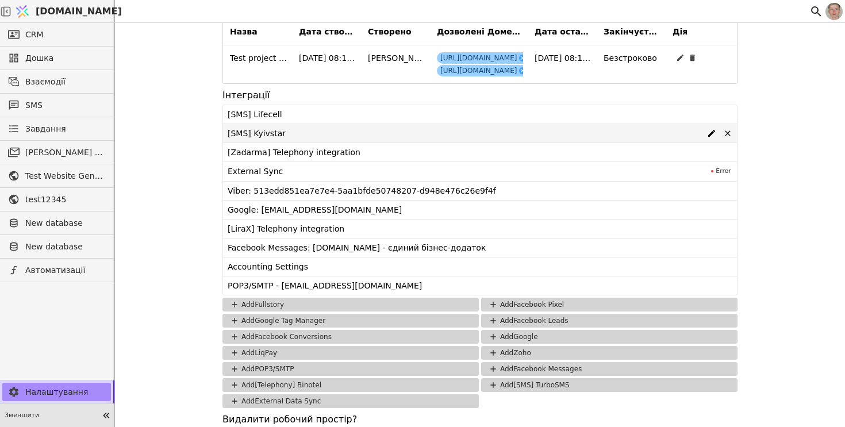
scroll to position [1160, 0]
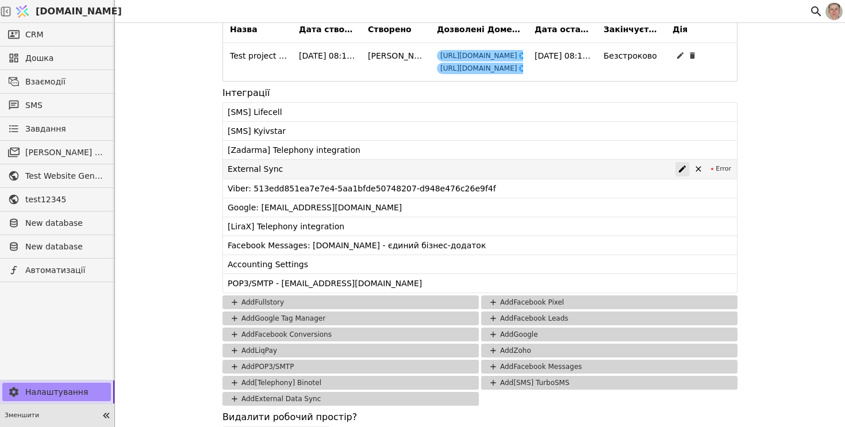
click at [681, 168] on icon at bounding box center [682, 168] width 7 height 7
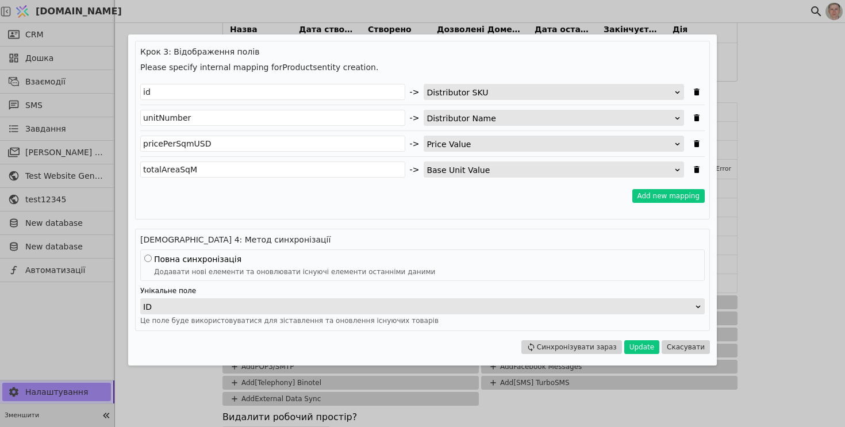
scroll to position [10, 0]
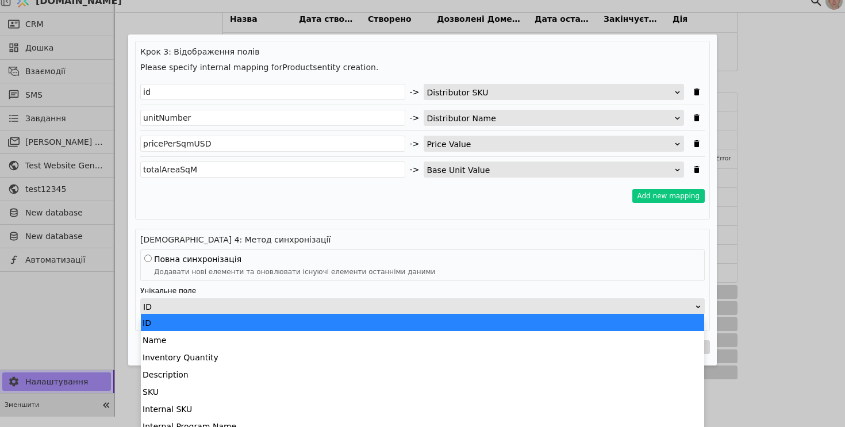
click at [287, 307] on div "ID" at bounding box center [418, 307] width 551 height 16
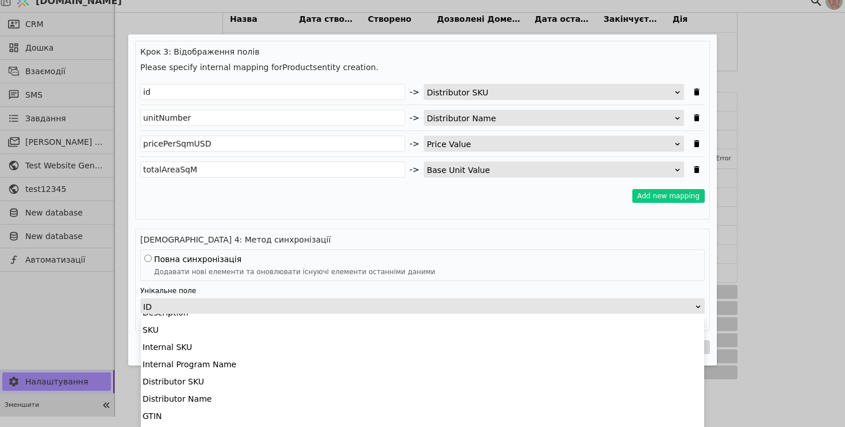
scroll to position [65, 0]
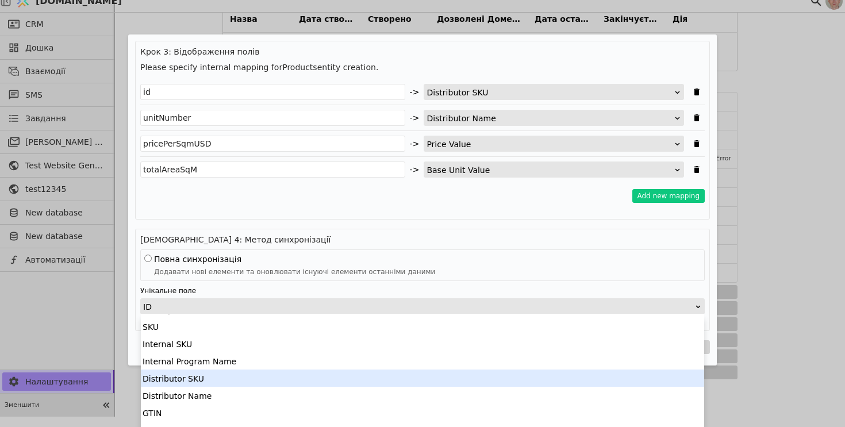
click at [248, 384] on div "Distributor SKU" at bounding box center [422, 377] width 563 height 17
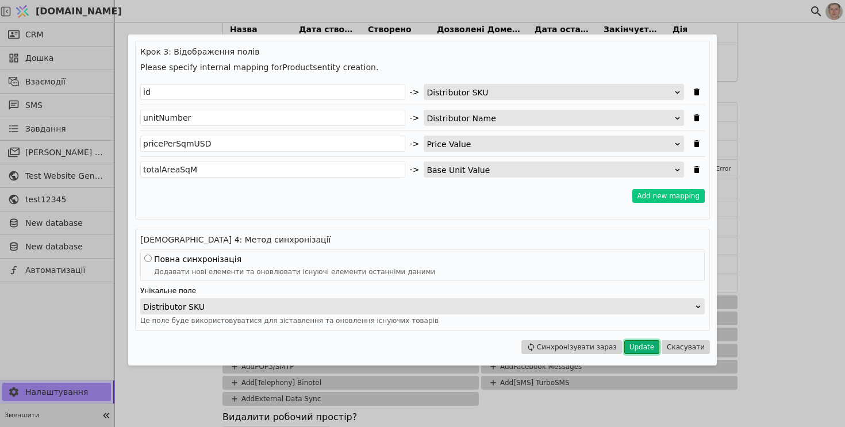
click at [648, 348] on button "Update" at bounding box center [641, 347] width 35 height 14
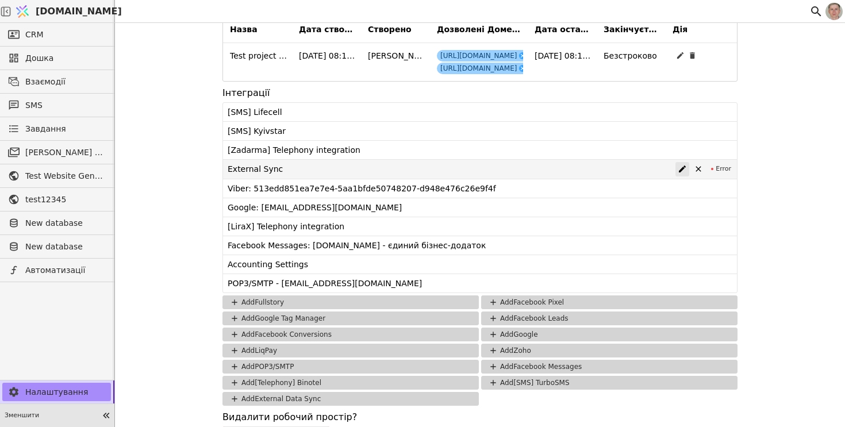
click at [679, 172] on icon at bounding box center [681, 168] width 9 height 9
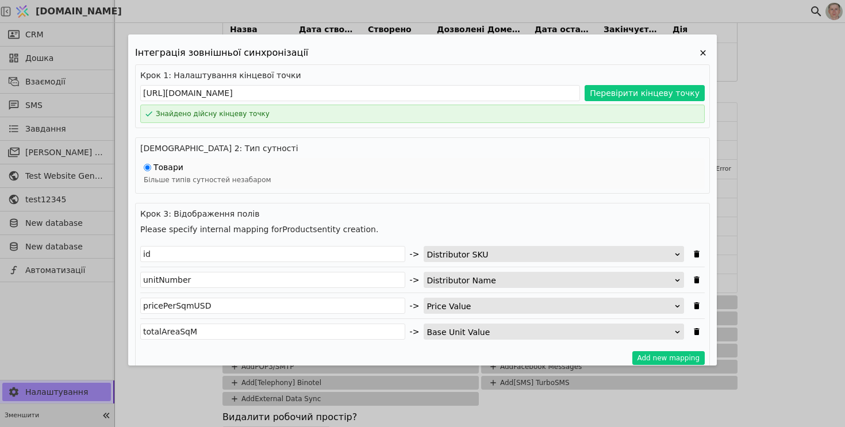
scroll to position [162, 0]
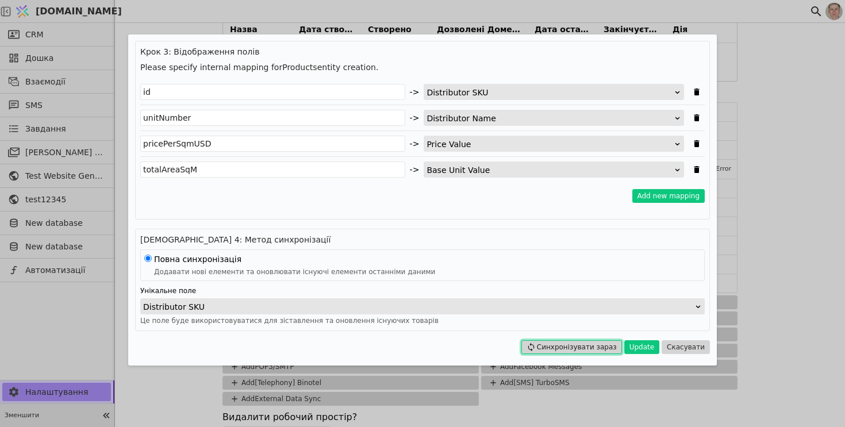
click at [601, 346] on button "Синхронізувати зараз" at bounding box center [571, 347] width 101 height 14
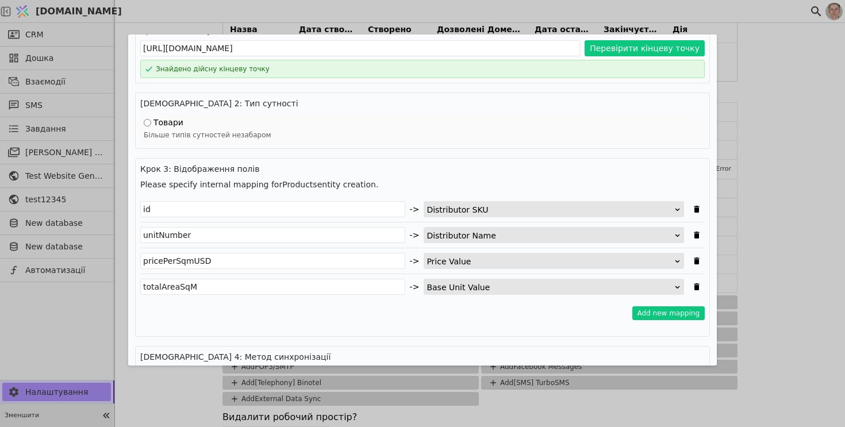
scroll to position [0, 0]
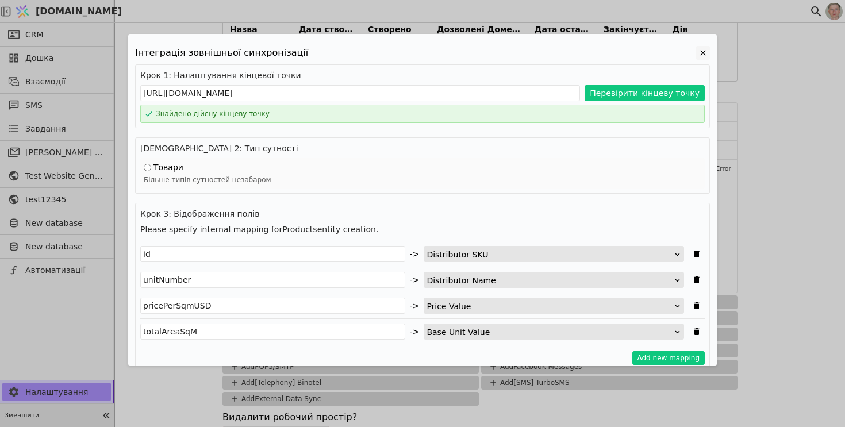
click at [701, 53] on icon "Edit Project" at bounding box center [703, 53] width 14 height 14
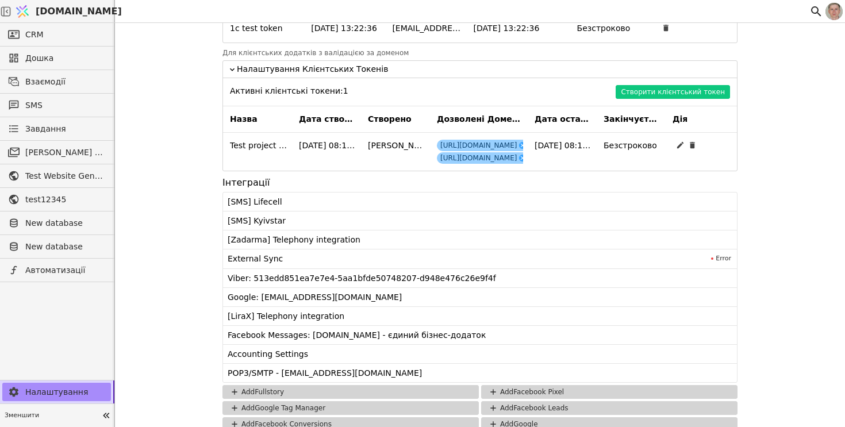
scroll to position [1181, 0]
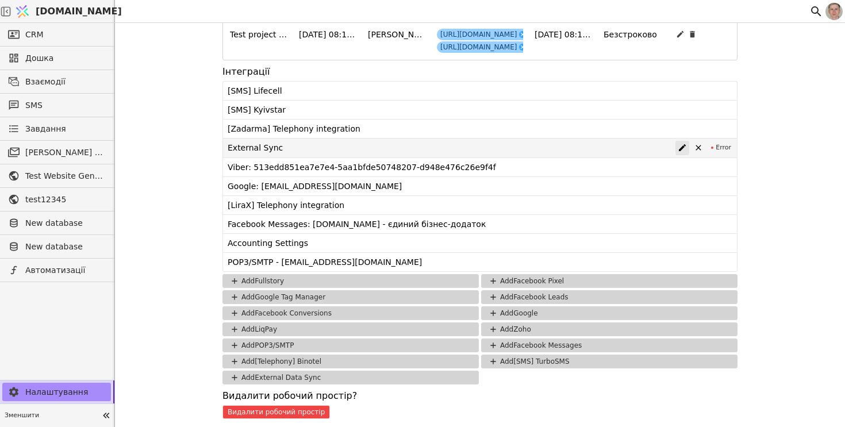
click at [681, 145] on icon at bounding box center [681, 147] width 9 height 9
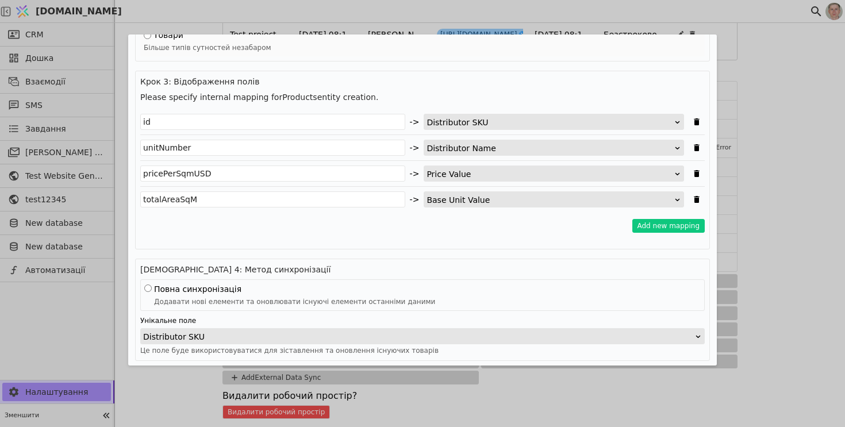
scroll to position [162, 0]
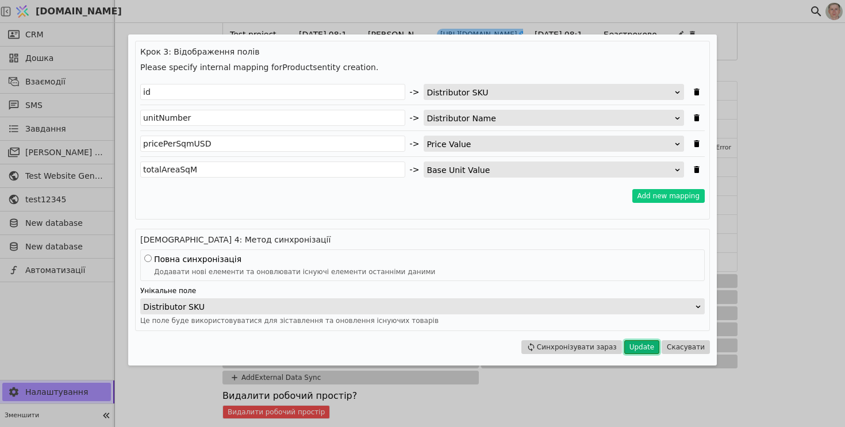
click at [640, 346] on button "Update" at bounding box center [641, 347] width 35 height 14
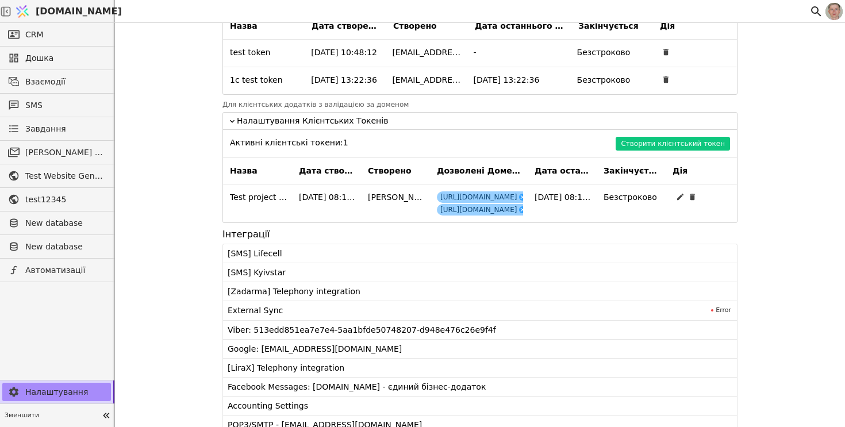
scroll to position [1181, 0]
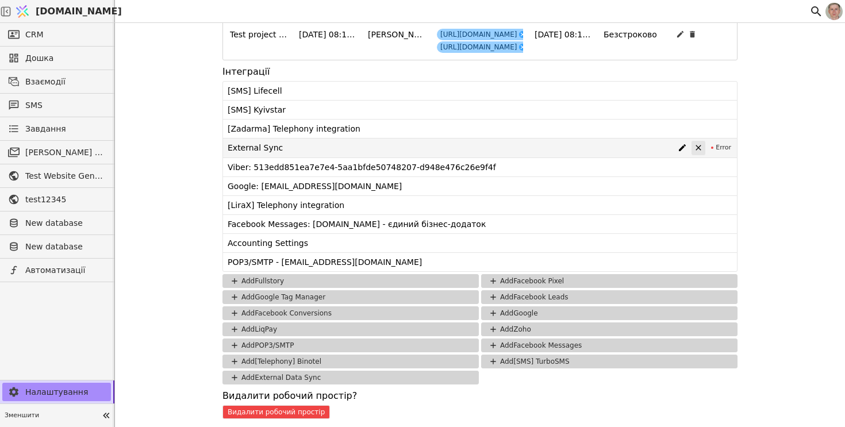
click at [698, 147] on icon at bounding box center [698, 147] width 9 height 9
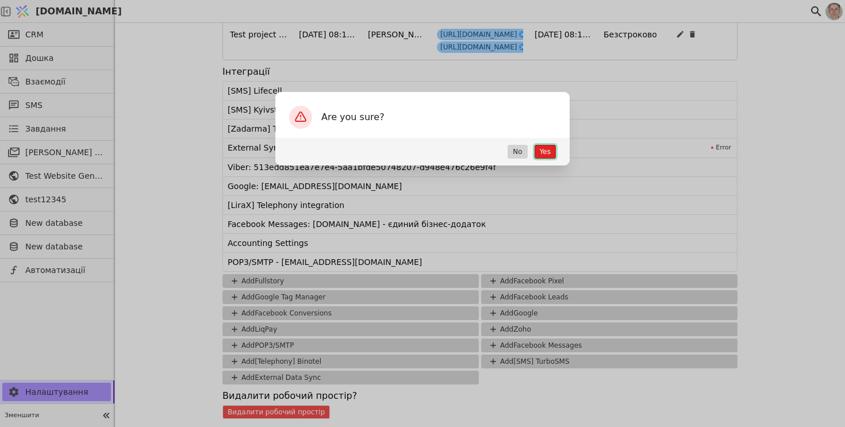
click at [545, 149] on button "Yes" at bounding box center [544, 152] width 21 height 14
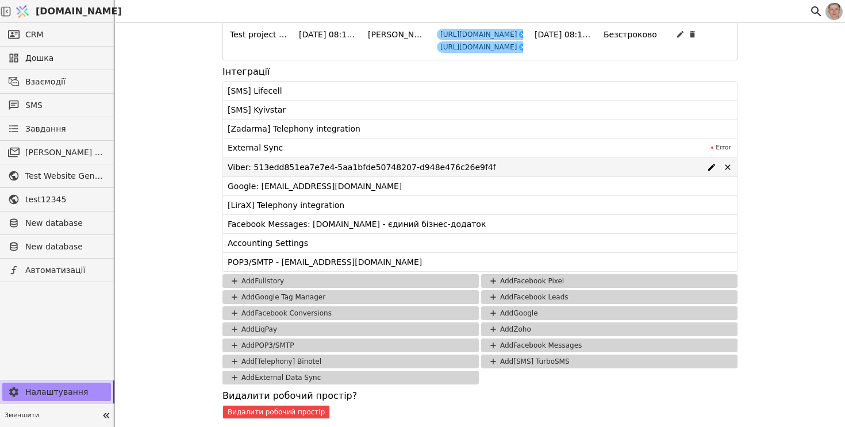
scroll to position [1162, 0]
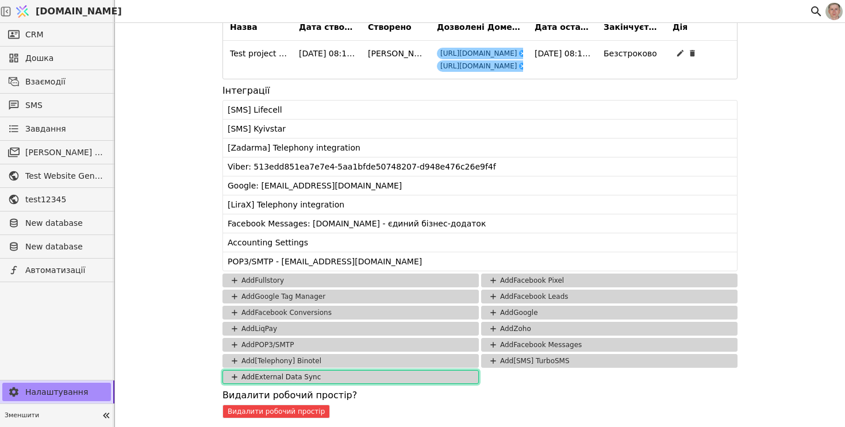
click at [342, 374] on button "Add External Data Sync" at bounding box center [350, 377] width 256 height 14
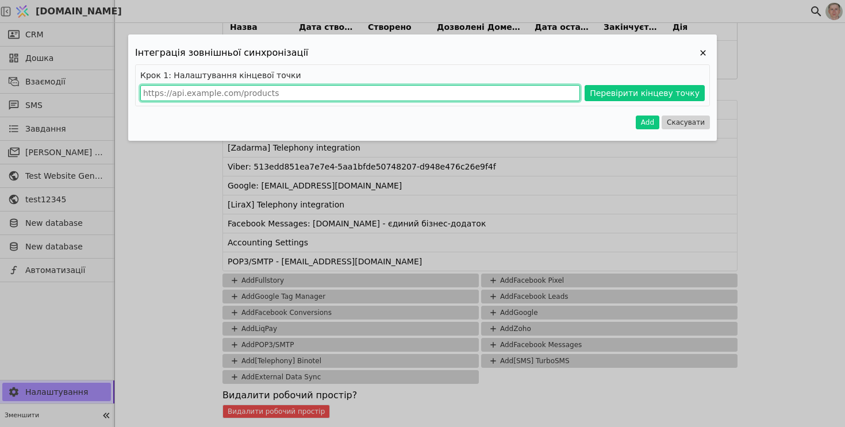
click at [322, 95] on input "Add Project" at bounding box center [360, 93] width 440 height 16
paste input "[URL][DOMAIN_NAME]"
type input "[URL][DOMAIN_NAME]"
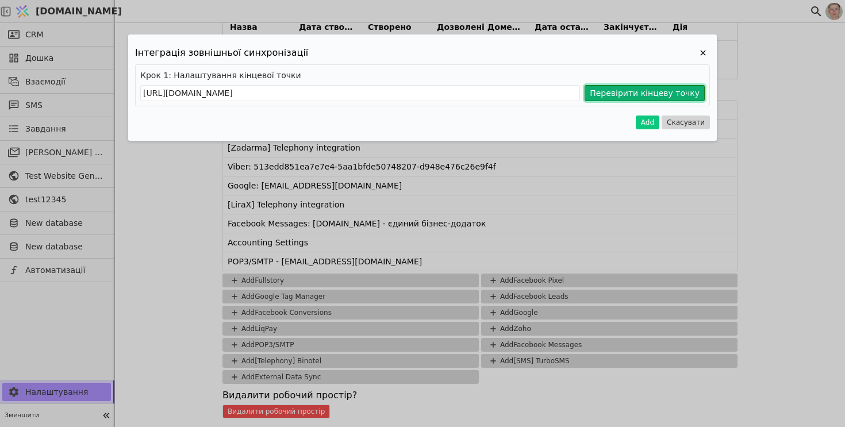
click at [625, 92] on button "Перевірити кінцеву точку" at bounding box center [644, 93] width 120 height 16
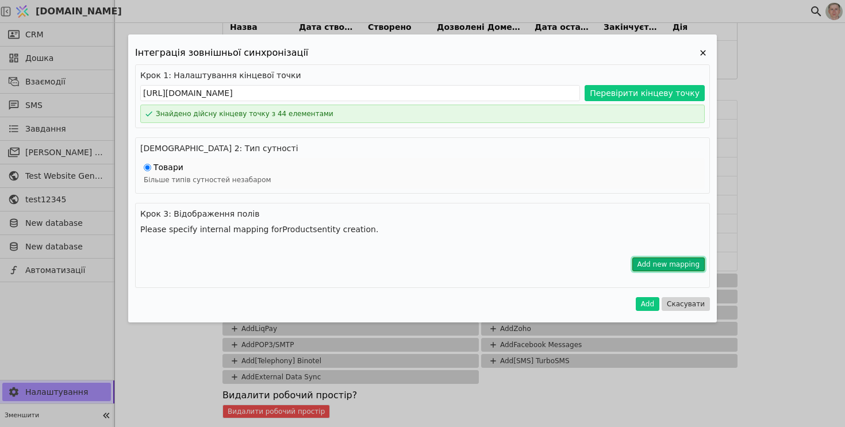
click at [665, 266] on button "Add new mapping" at bounding box center [668, 264] width 73 height 14
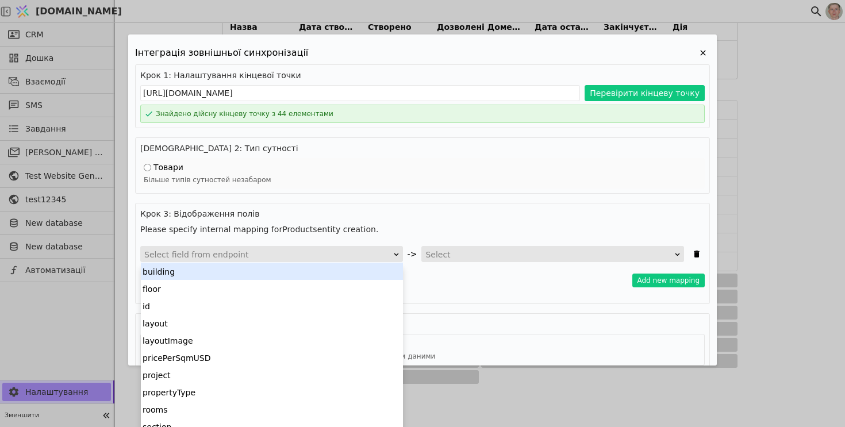
scroll to position [1, 0]
click at [275, 249] on div "Select field from endpoint" at bounding box center [267, 254] width 247 height 16
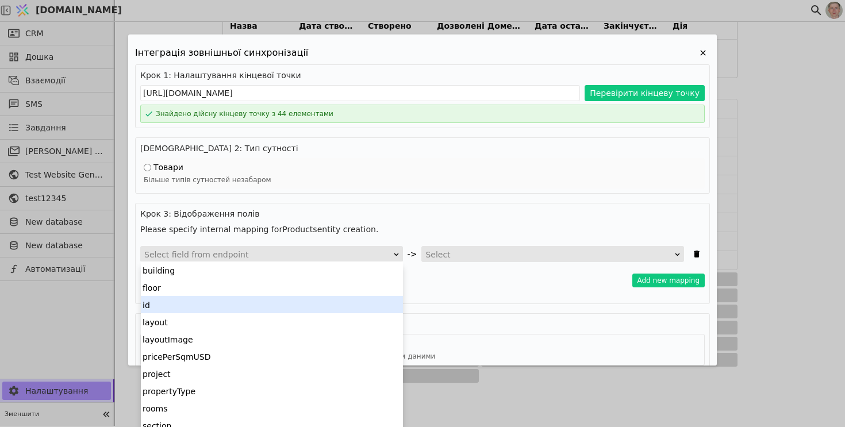
click at [239, 300] on div "id" at bounding box center [272, 304] width 262 height 17
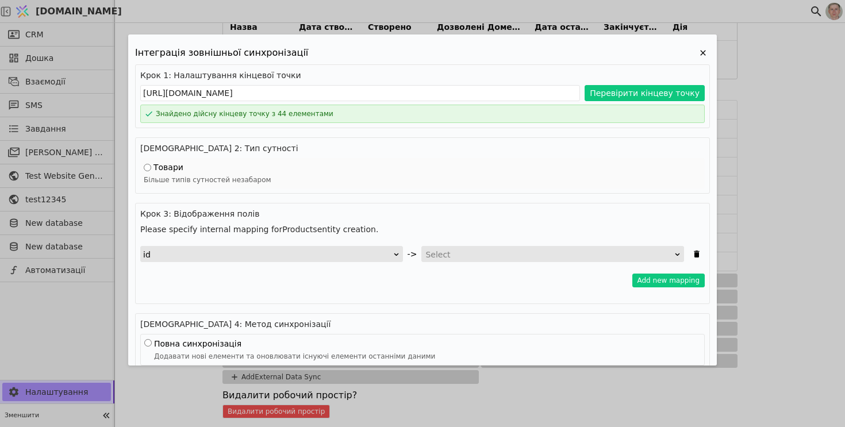
click at [469, 257] on div "Select" at bounding box center [548, 254] width 247 height 16
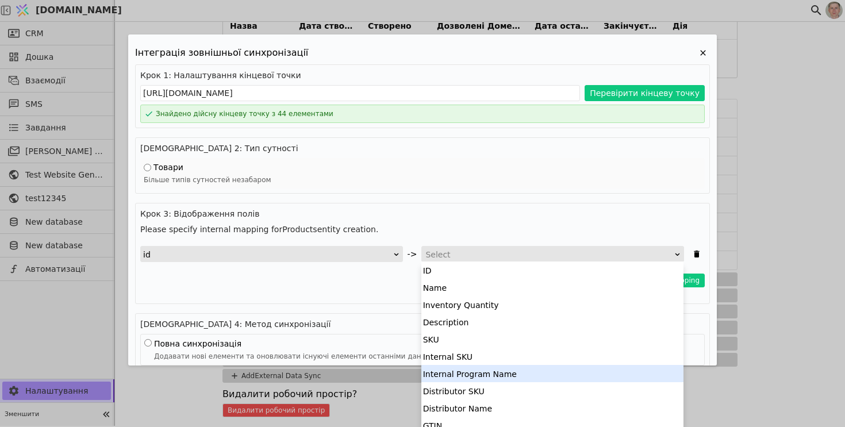
scroll to position [36, 0]
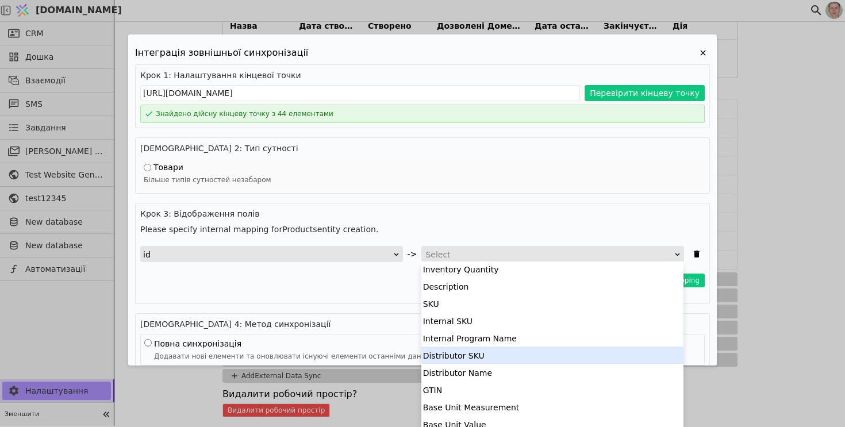
click at [493, 350] on div "Distributor SKU" at bounding box center [552, 354] width 262 height 17
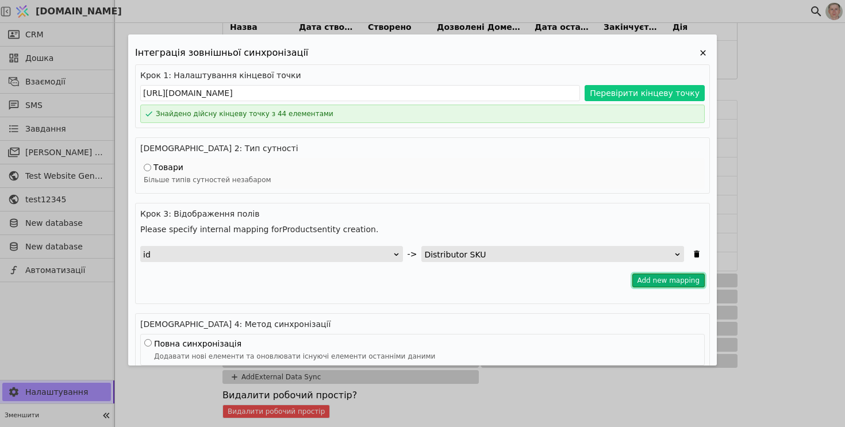
click at [650, 279] on button "Add new mapping" at bounding box center [668, 280] width 73 height 14
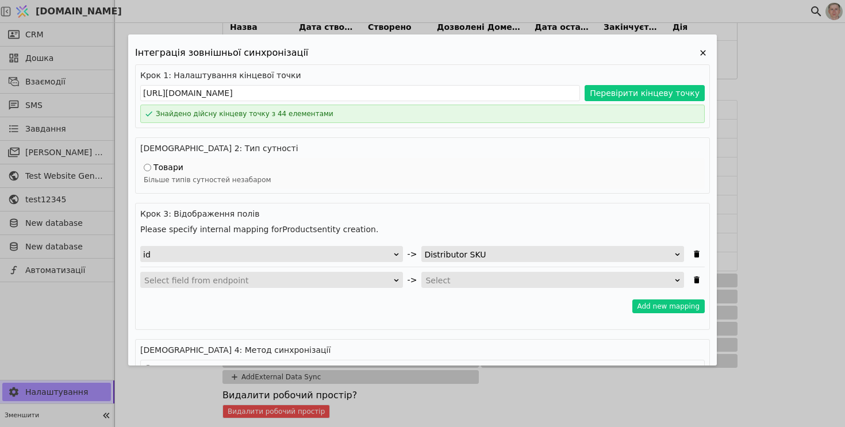
click at [307, 280] on div "Select field from endpoint" at bounding box center [267, 280] width 247 height 16
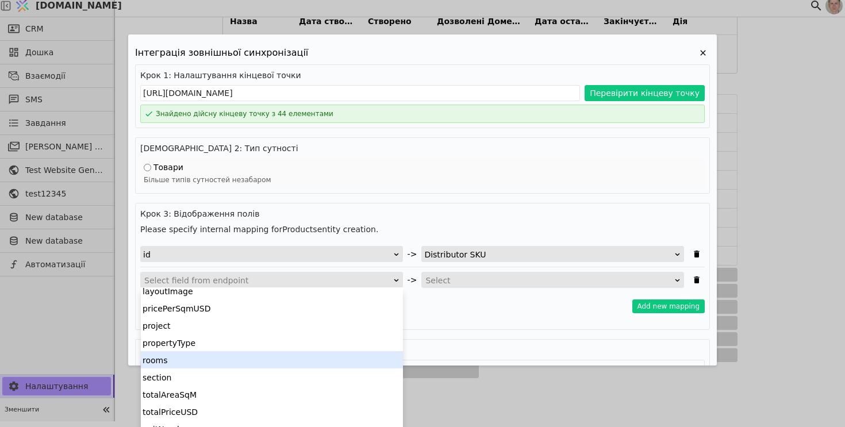
scroll to position [84, 0]
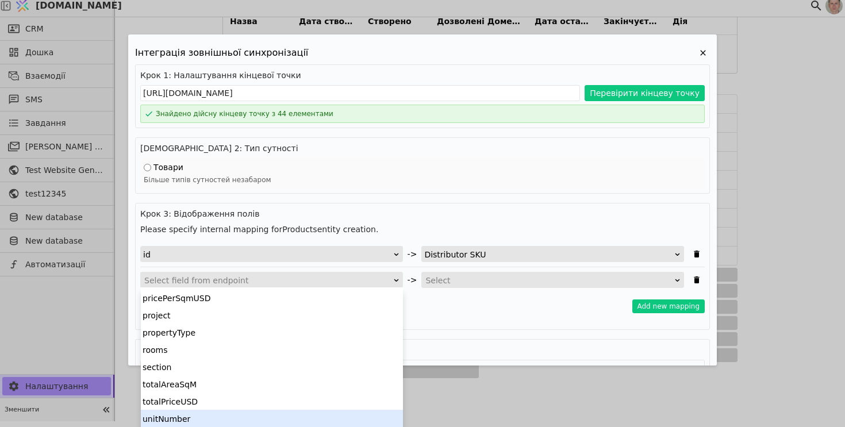
click at [265, 416] on div "unitNumber" at bounding box center [272, 418] width 262 height 17
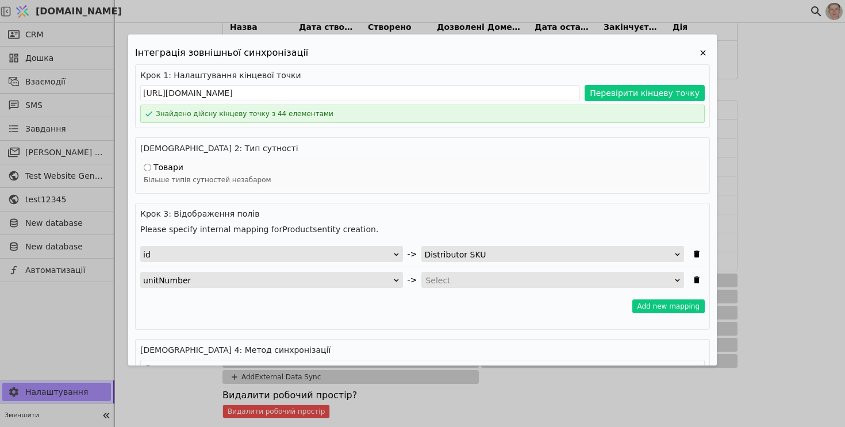
click at [480, 284] on div "Select" at bounding box center [548, 280] width 247 height 16
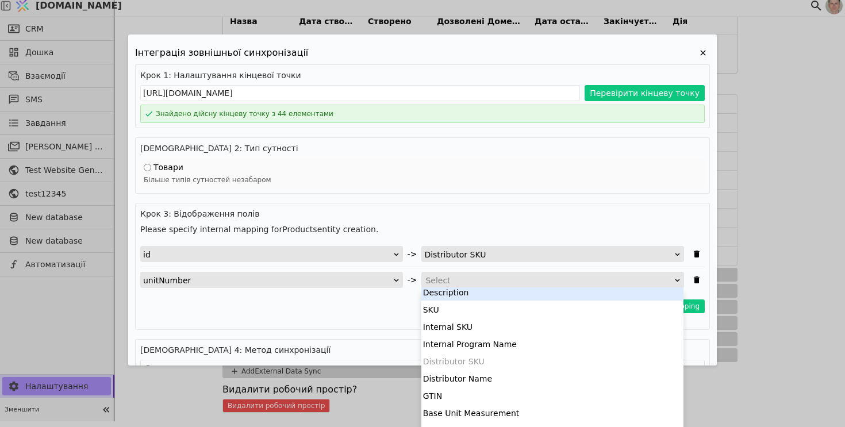
scroll to position [57, 0]
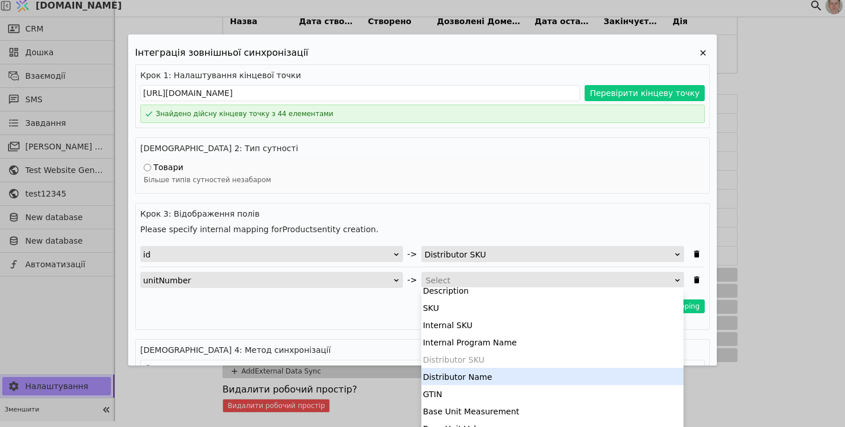
click at [490, 371] on div "Distributor Name" at bounding box center [552, 376] width 262 height 17
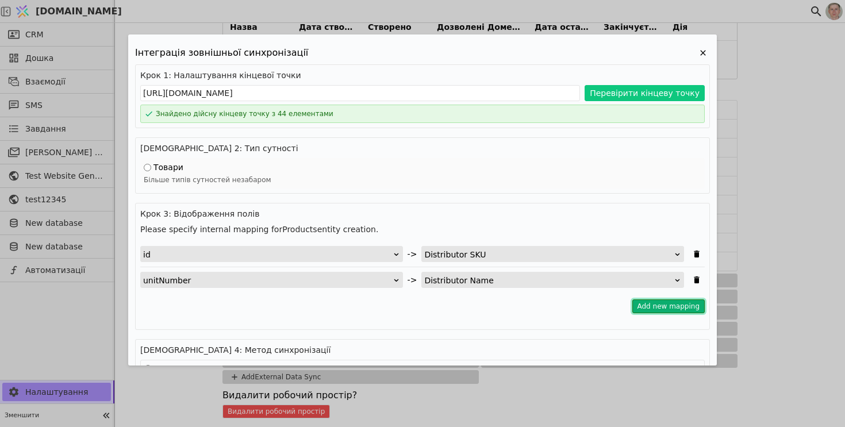
click at [664, 309] on button "Add new mapping" at bounding box center [668, 306] width 73 height 14
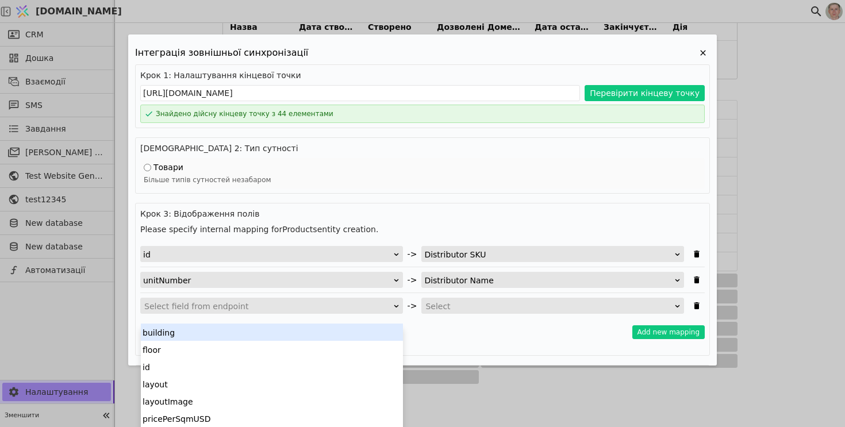
click at [310, 306] on div "Select field from endpoint" at bounding box center [267, 306] width 247 height 16
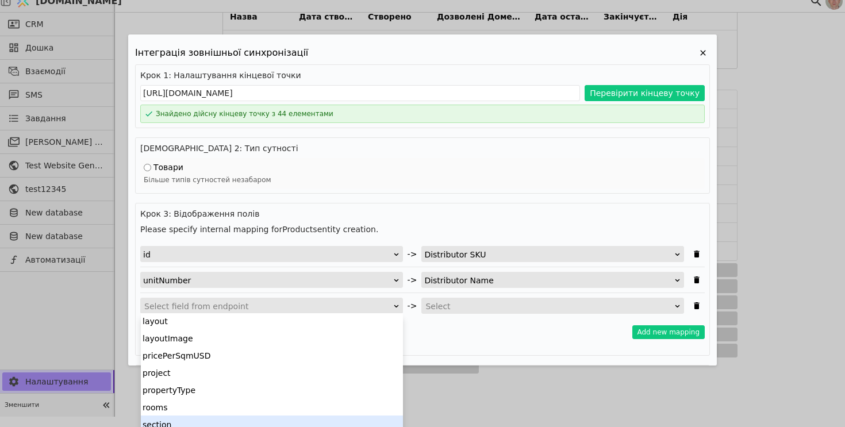
scroll to position [53, 0]
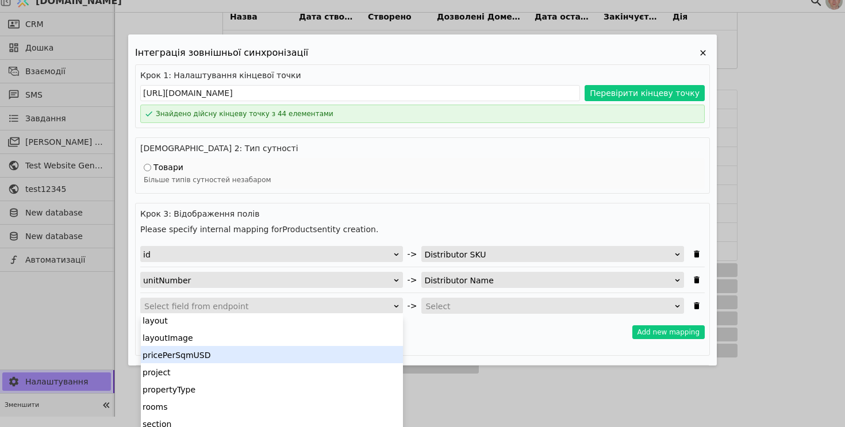
click at [287, 354] on div "pricePerSqmUSD" at bounding box center [272, 354] width 262 height 17
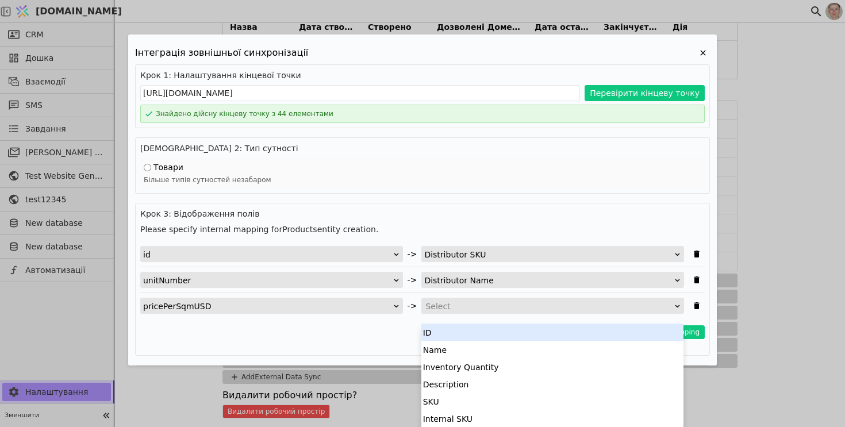
scroll to position [10, 0]
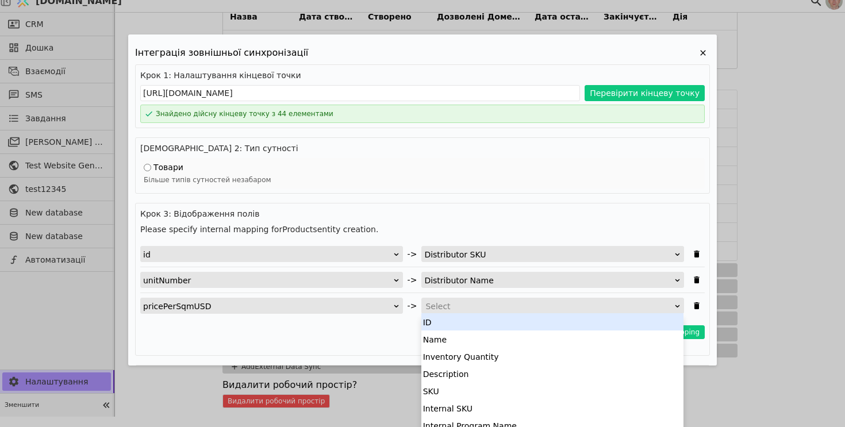
click at [516, 299] on div "Select" at bounding box center [548, 306] width 247 height 16
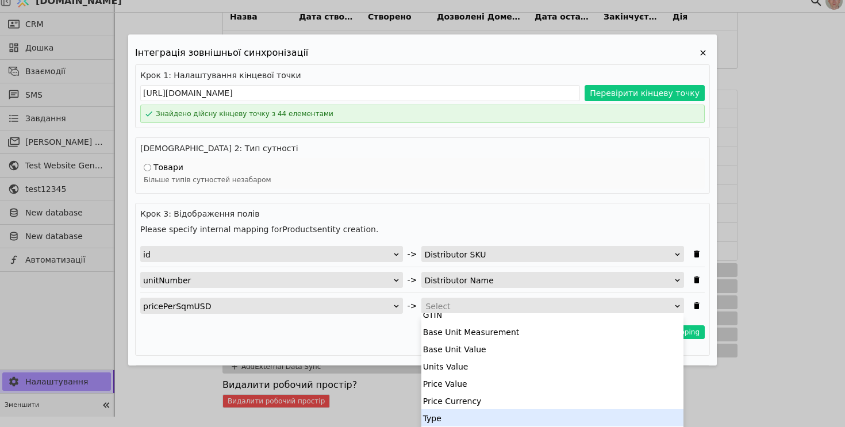
scroll to position [161, 0]
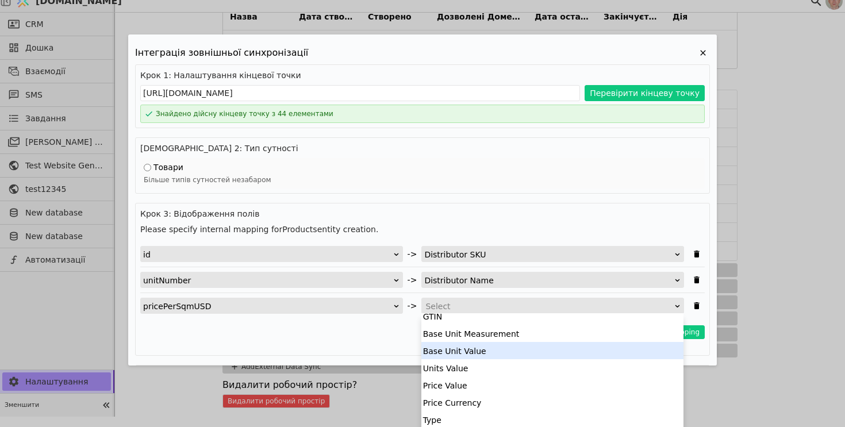
click at [517, 350] on div "Base Unit Value" at bounding box center [552, 350] width 262 height 17
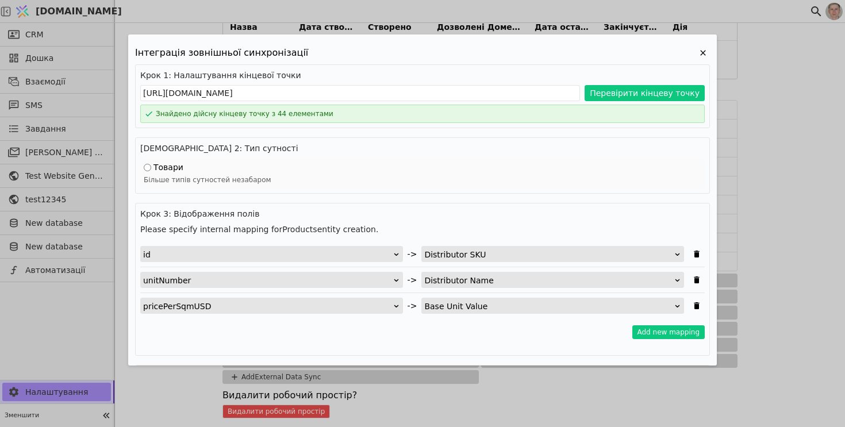
scroll to position [0, 0]
click at [651, 334] on button "Add new mapping" at bounding box center [668, 332] width 73 height 14
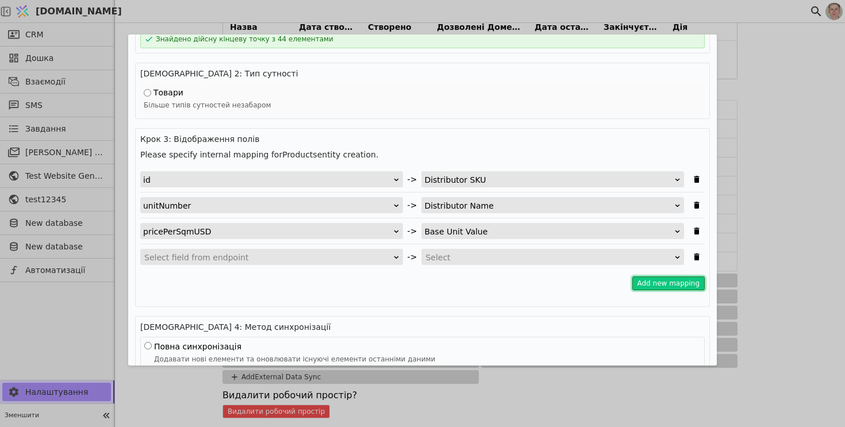
scroll to position [101, 0]
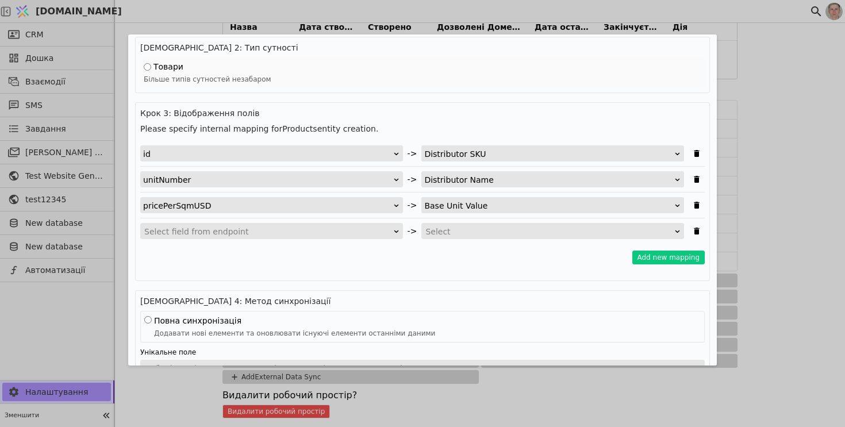
click at [292, 230] on div "Select field from endpoint" at bounding box center [267, 232] width 247 height 16
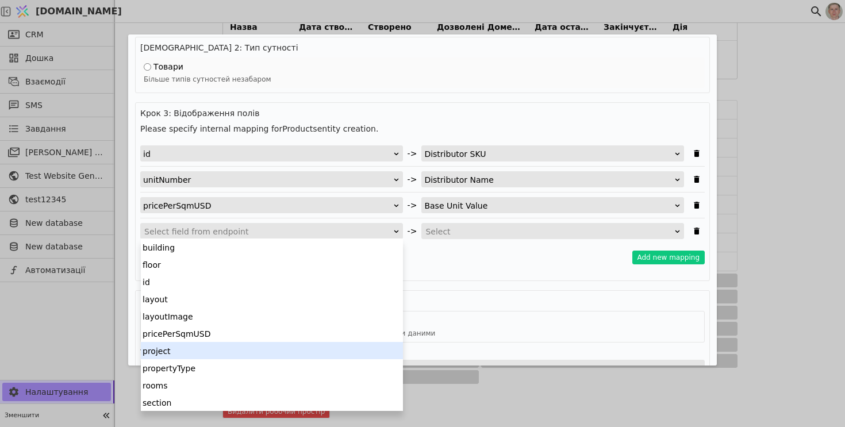
scroll to position [52, 0]
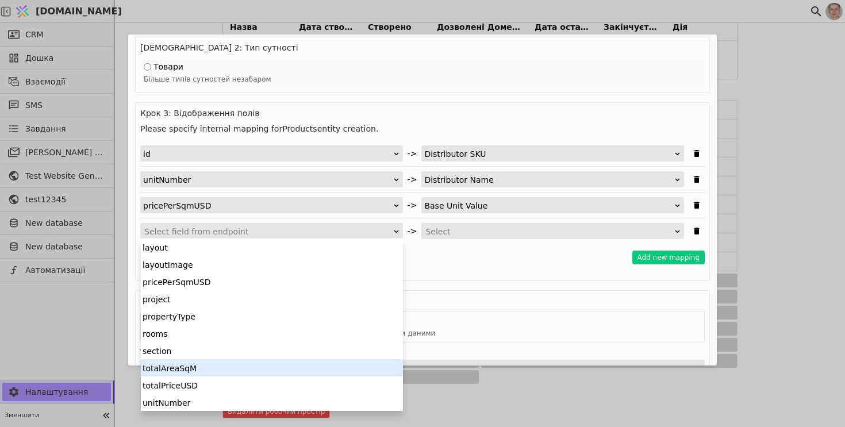
click at [291, 365] on div "totalAreaSqM" at bounding box center [272, 367] width 262 height 17
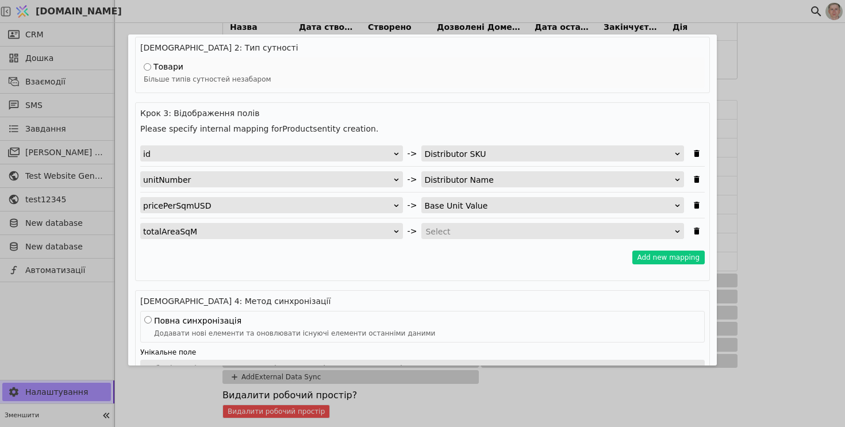
click at [499, 238] on div "Select" at bounding box center [552, 231] width 263 height 16
click at [504, 230] on div "Select" at bounding box center [548, 232] width 247 height 16
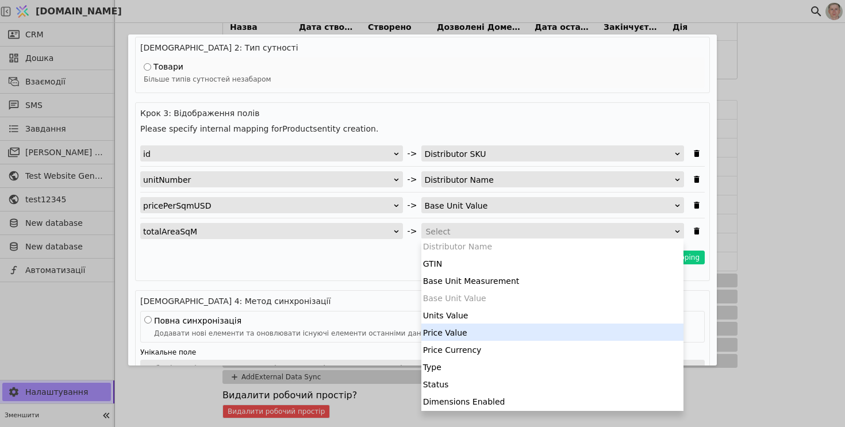
scroll to position [141, 0]
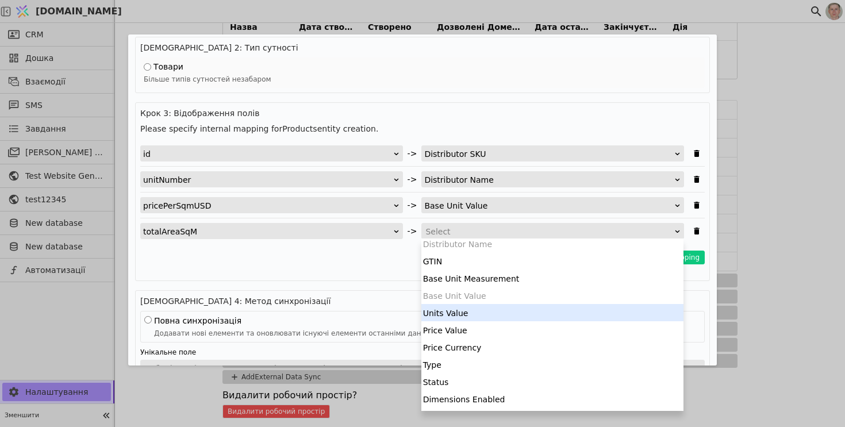
click at [508, 317] on div "Units Value" at bounding box center [552, 312] width 262 height 17
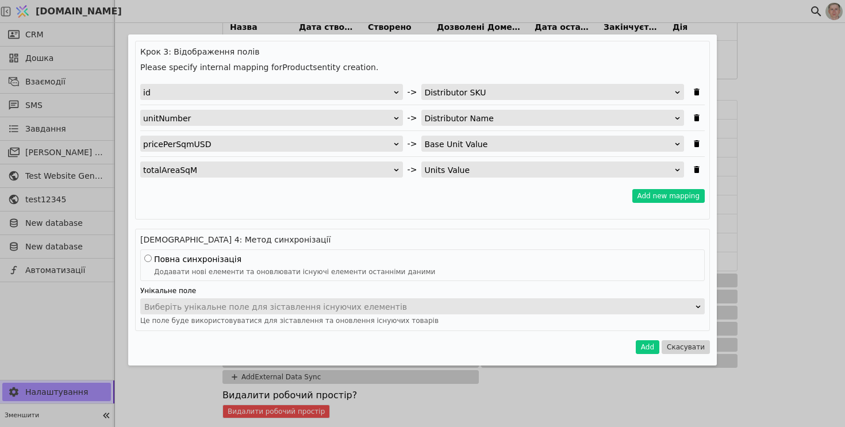
scroll to position [10, 0]
click at [309, 310] on div "Виберіть унікальне поле для зіставлення існуючих елементів" at bounding box center [418, 307] width 549 height 16
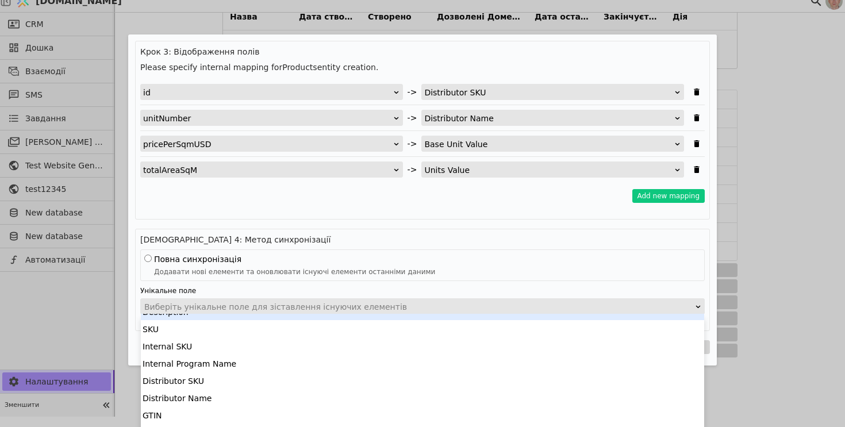
scroll to position [63, 0]
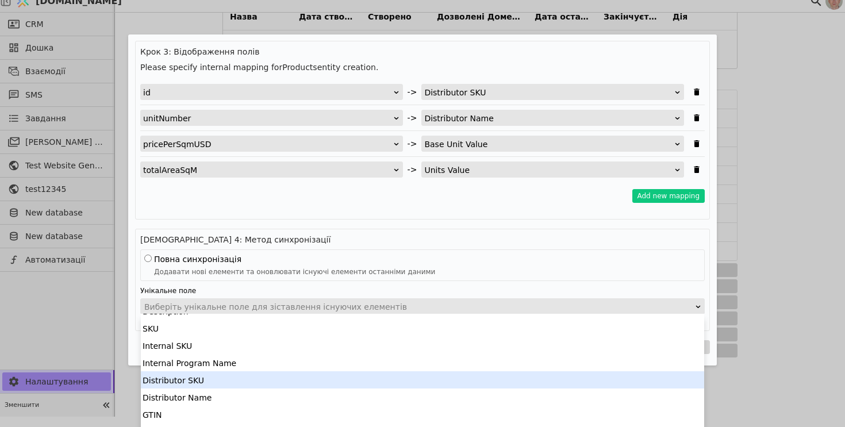
click at [275, 377] on div "Distributor SKU" at bounding box center [422, 379] width 563 height 17
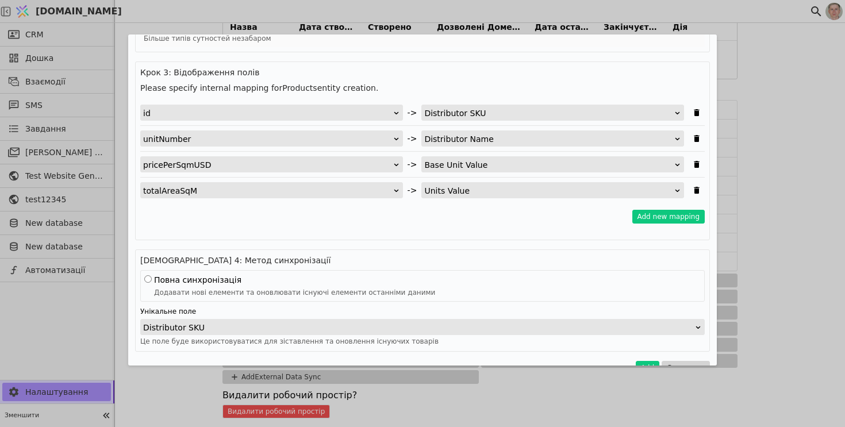
scroll to position [162, 0]
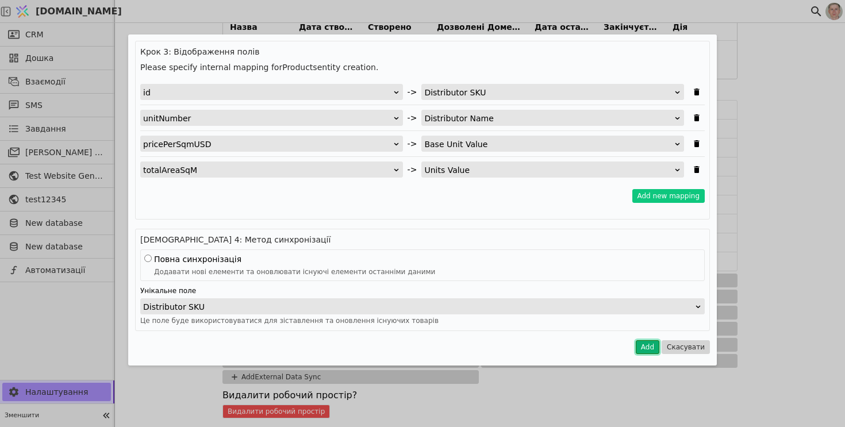
click at [654, 348] on button "Add" at bounding box center [647, 347] width 24 height 14
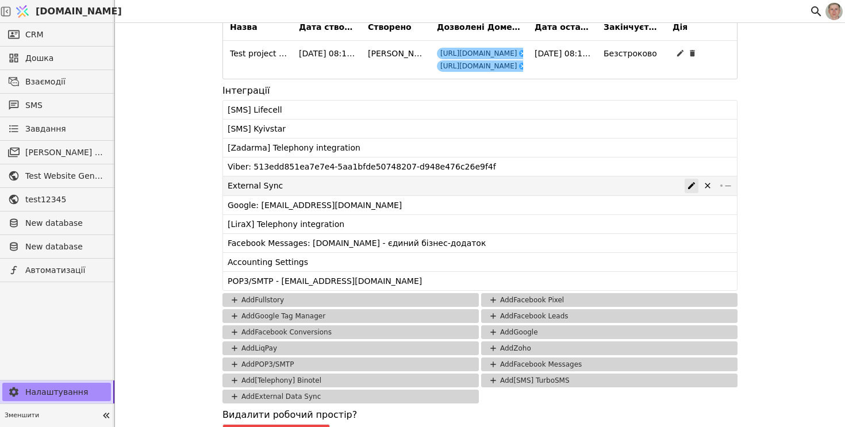
click at [692, 184] on icon at bounding box center [691, 185] width 7 height 7
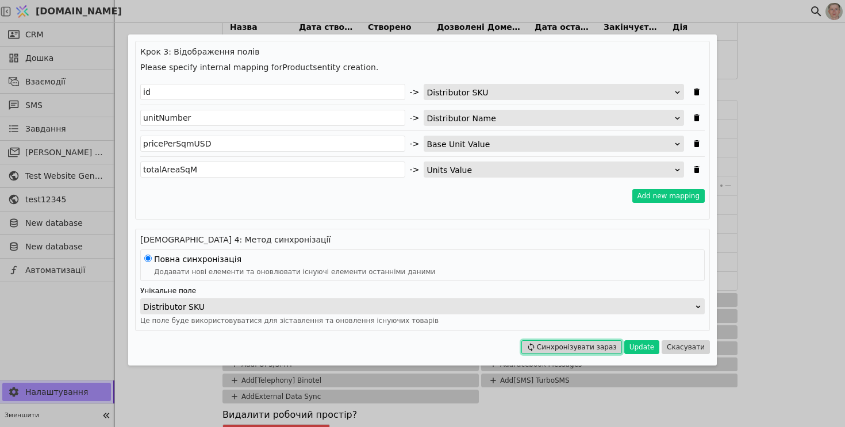
click at [603, 342] on button "Синхронізувати зараз" at bounding box center [571, 347] width 101 height 14
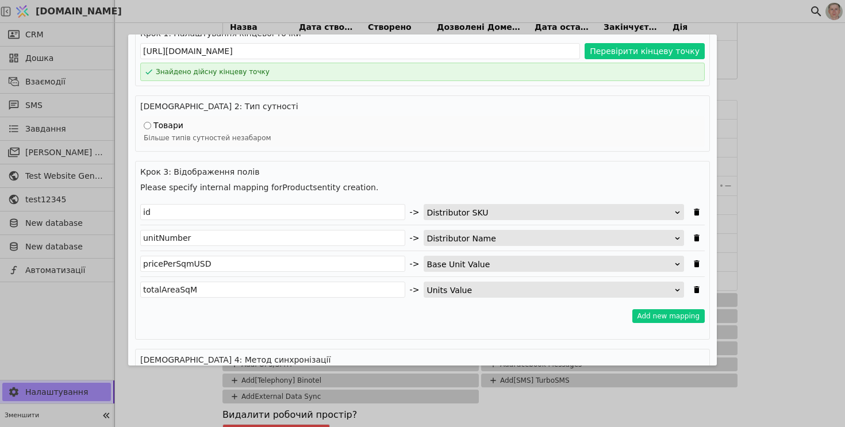
scroll to position [0, 0]
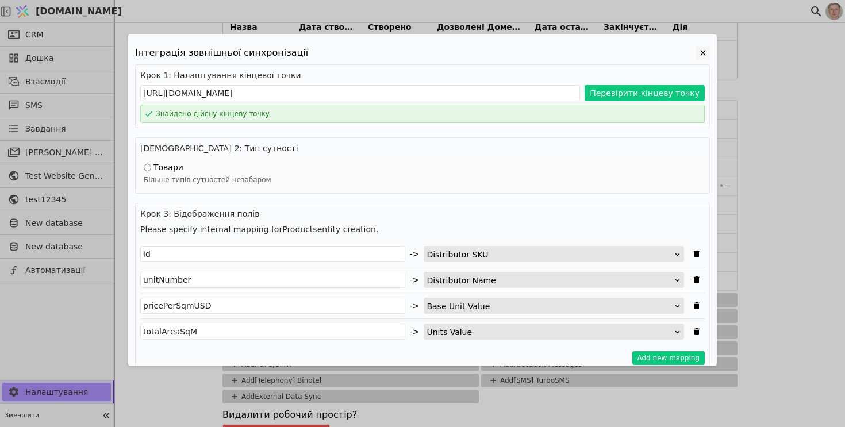
click at [700, 49] on icon "Edit Project" at bounding box center [703, 53] width 14 height 14
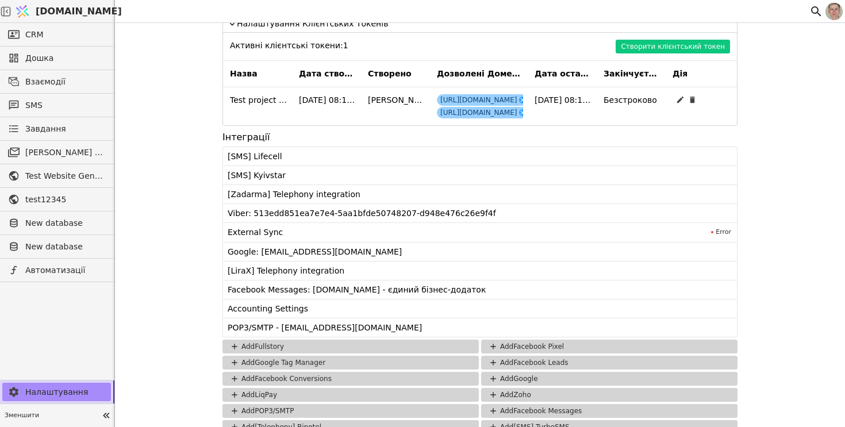
scroll to position [1117, 0]
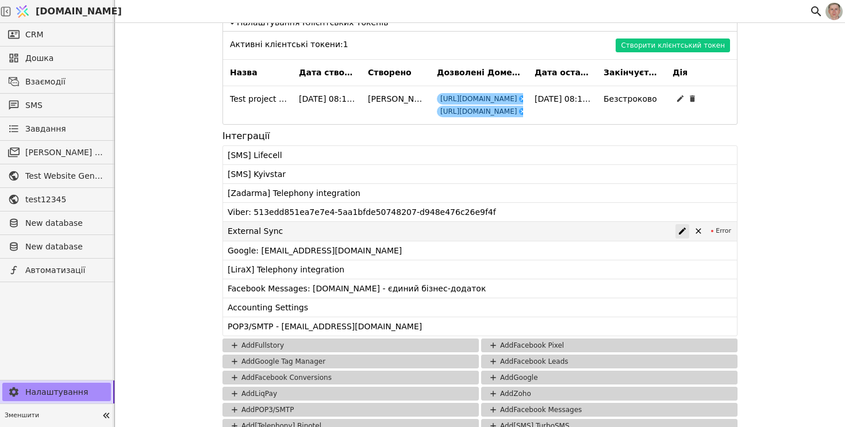
click at [685, 229] on icon at bounding box center [681, 230] width 9 height 9
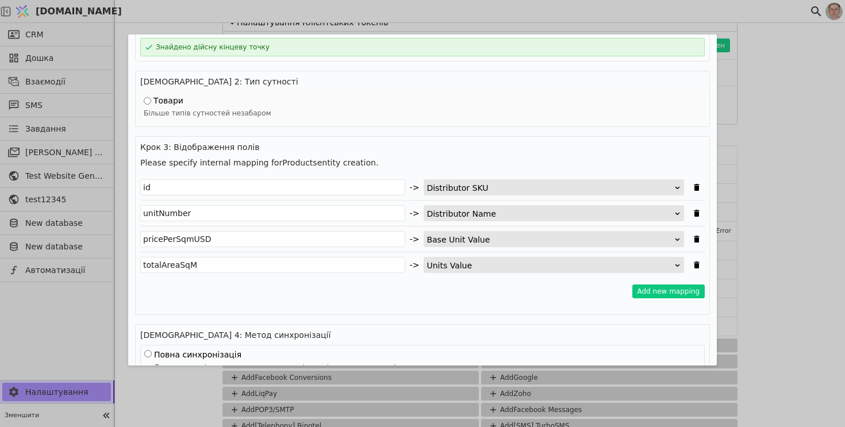
scroll to position [68, 0]
click at [767, 273] on div "Інтеграція зовнішньої синхронізації Крок 1: Налаштування кінцевої точки [URL][D…" at bounding box center [422, 213] width 845 height 427
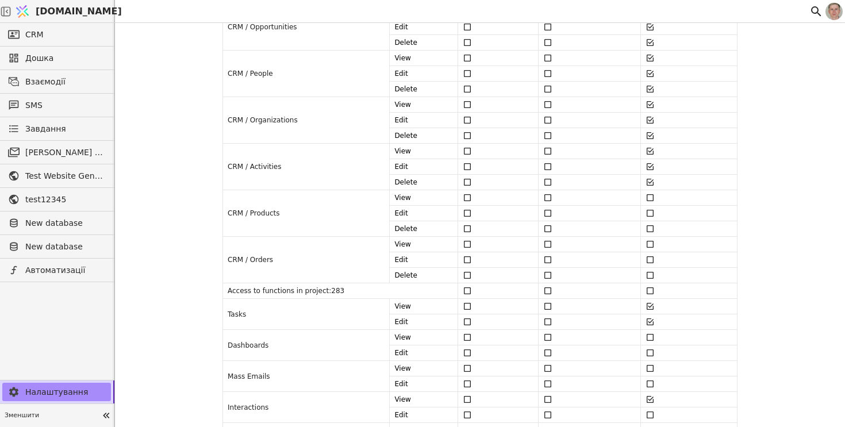
scroll to position [0, 0]
